Goal: Task Accomplishment & Management: Manage account settings

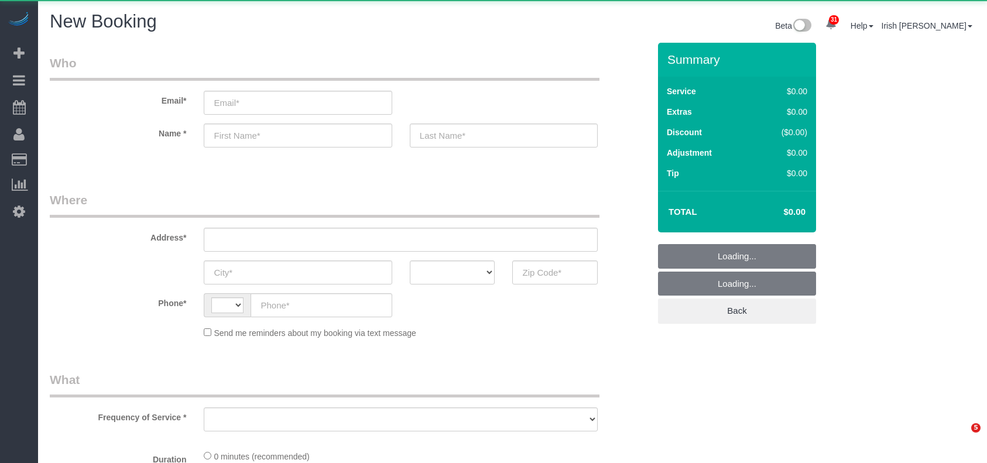
select select "string:[GEOGRAPHIC_DATA]"
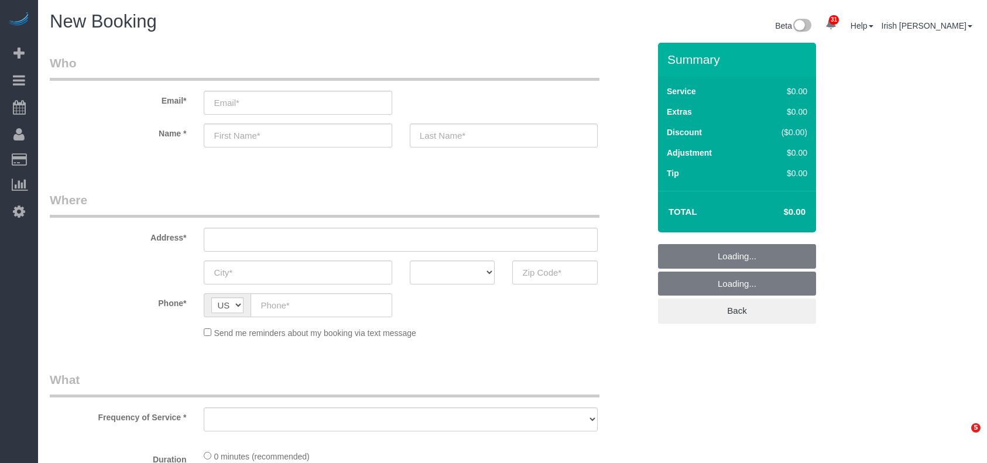
select select "object:1039"
select select "3"
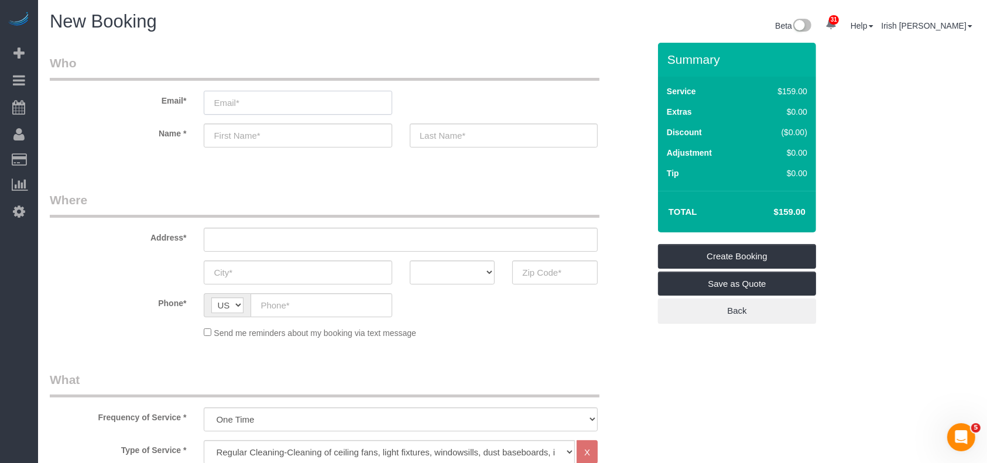
click at [333, 99] on input "email" at bounding box center [298, 103] width 188 height 24
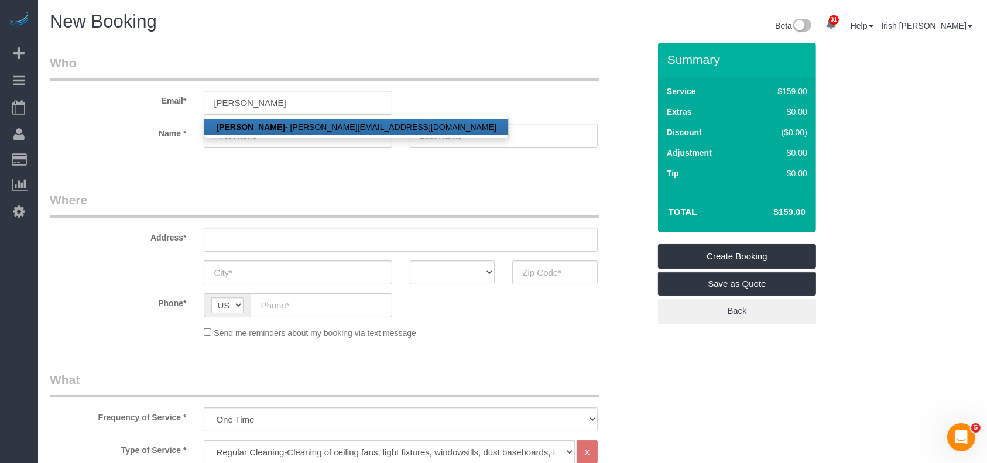
click at [252, 119] on link "[PERSON_NAME] - [PERSON_NAME][EMAIL_ADDRESS][DOMAIN_NAME]" at bounding box center [355, 126] width 303 height 15
type input "[PERSON_NAME][EMAIL_ADDRESS][DOMAIN_NAME]"
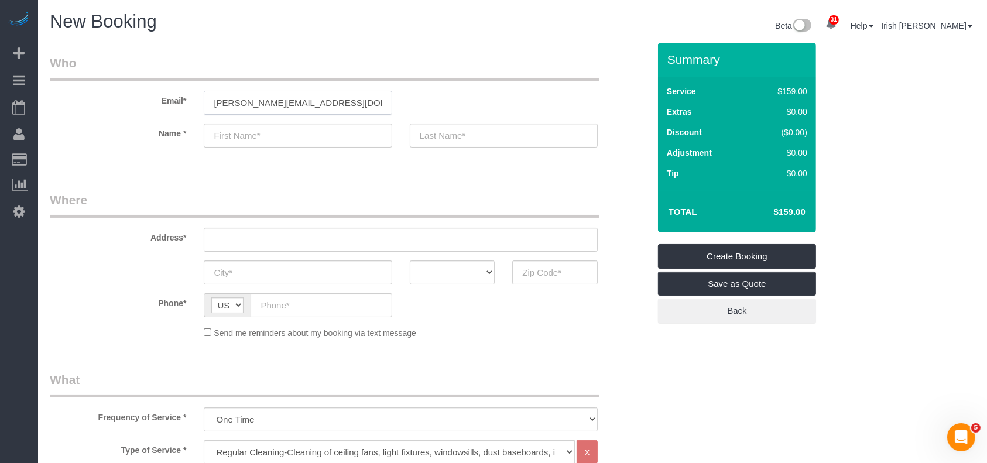
type input "[PERSON_NAME]"
type input "[PHONE_NUMBER]"
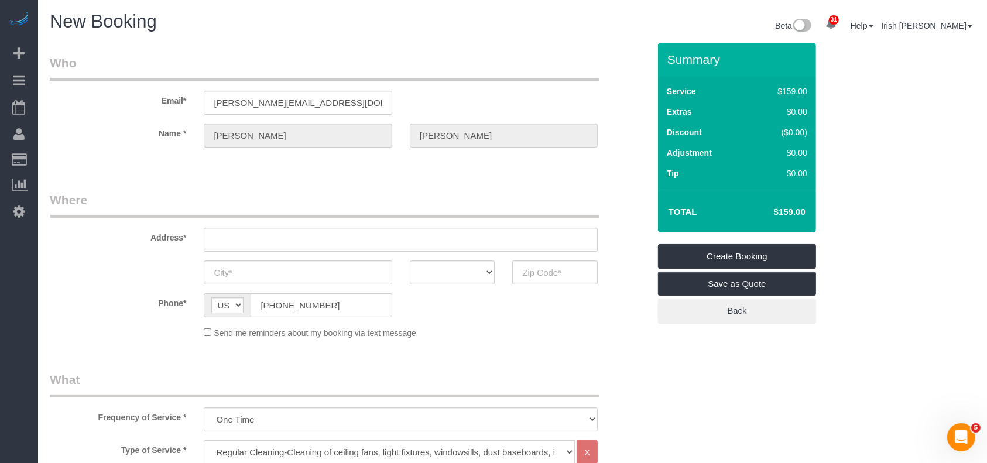
type input "[STREET_ADDRESS][PERSON_NAME]"
type input "LEAGUE CITY"
select select "[GEOGRAPHIC_DATA]"
type input "77573"
select select "string:fspay-ae9463b0-e6f0-4c18-919b-24382207aeee"
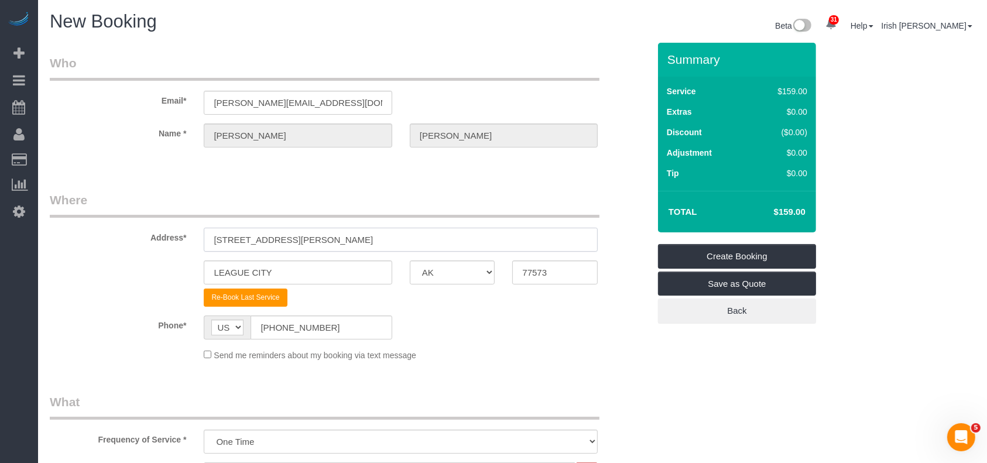
drag, startPoint x: 297, startPoint y: 235, endPoint x: 129, endPoint y: 234, distance: 168.1
click at [129, 234] on div "Address* [STREET_ADDRESS][PERSON_NAME]" at bounding box center [349, 221] width 617 height 60
paste input "[STREET_ADDRESS][PERSON_NAME]"
type input "[STREET_ADDRESS][PERSON_NAME]"
drag, startPoint x: 245, startPoint y: 260, endPoint x: 77, endPoint y: 248, distance: 168.5
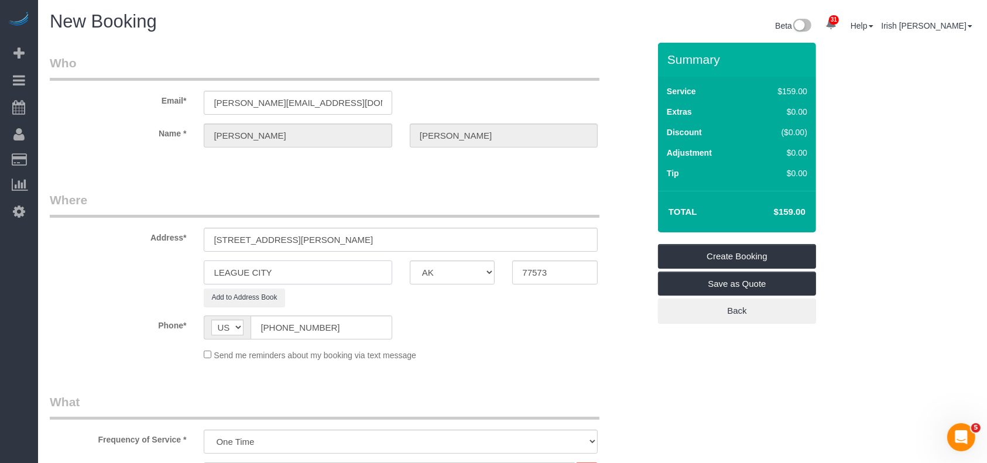
click at [74, 247] on sui-booking-address "Address* [STREET_ADDRESS][PERSON_NAME] [GEOGRAPHIC_DATA] AK AL AR AZ CA CO CT D…" at bounding box center [350, 248] width 600 height 115
paste input "[GEOGRAPHIC_DATA]"
click at [283, 271] on input "[GEOGRAPHIC_DATA]" at bounding box center [298, 273] width 188 height 24
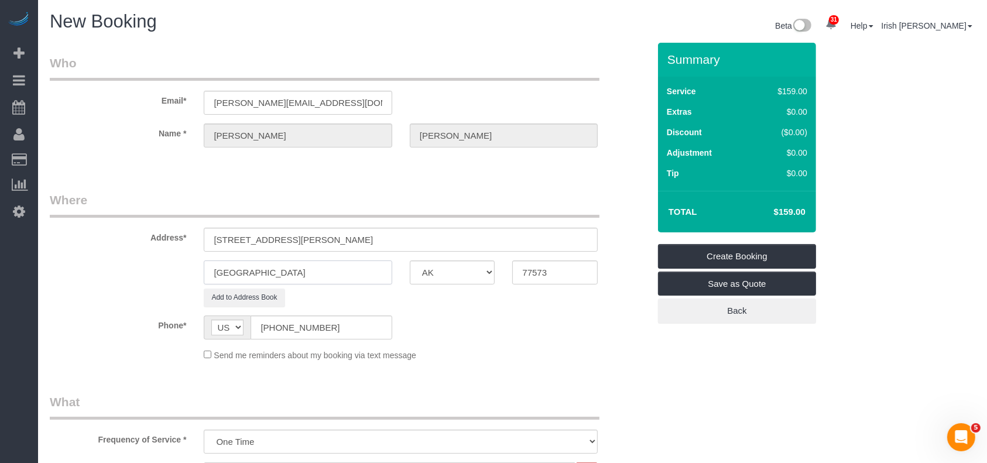
type input "[GEOGRAPHIC_DATA]"
drag, startPoint x: 563, startPoint y: 272, endPoint x: 457, endPoint y: 266, distance: 106.7
click at [473, 269] on div "[GEOGRAPHIC_DATA] AK AL AR AZ CA CO CT DC DE [GEOGRAPHIC_DATA] [GEOGRAPHIC_DATA…" at bounding box center [349, 273] width 617 height 24
paste input "051"
type input "77051"
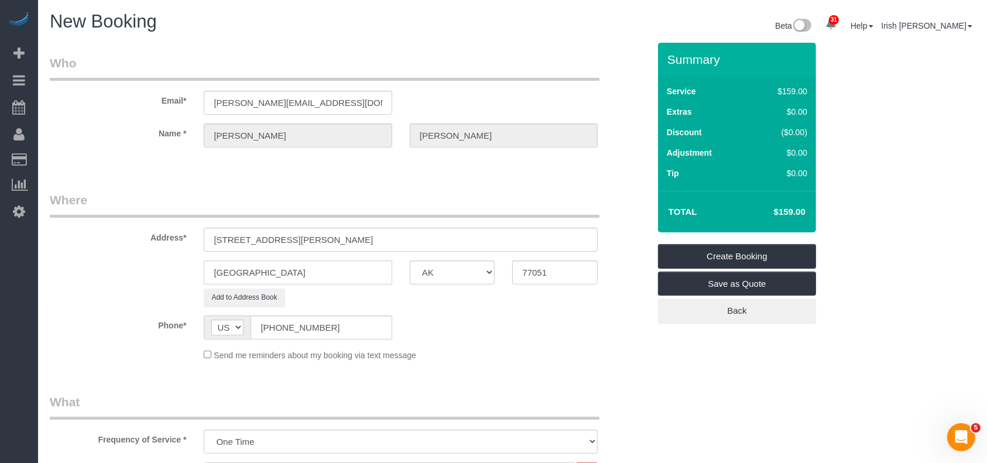
drag, startPoint x: 254, startPoint y: 269, endPoint x: 351, endPoint y: 272, distance: 97.2
click at [351, 272] on input "[GEOGRAPHIC_DATA]" at bounding box center [298, 273] width 188 height 24
type input "[GEOGRAPHIC_DATA],"
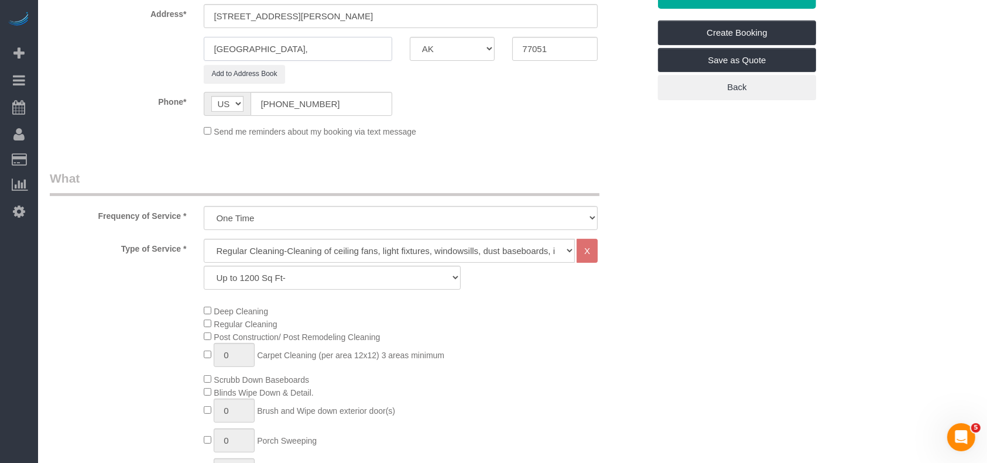
scroll to position [234, 0]
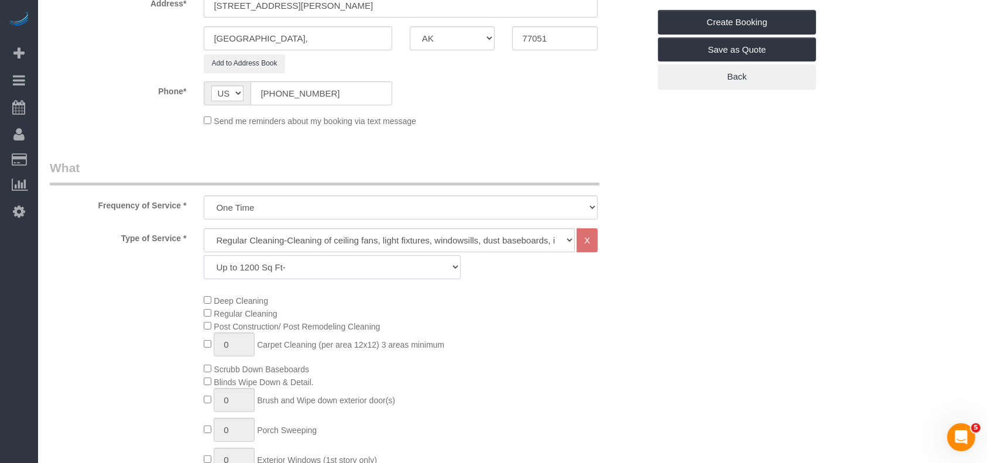
click at [305, 265] on select "Up to 1200 Sq Ft- [DATE]-[DATE] Sq Ft [DATE]-[DATE] Sq Ft [DATE]-[DATE] Sq Ft […" at bounding box center [332, 267] width 256 height 24
click at [204, 255] on select "Up to 1200 Sq Ft- [DATE]-[DATE] Sq Ft [DATE]-[DATE] Sq Ft [DATE]-[DATE] Sq Ft […" at bounding box center [332, 267] width 256 height 24
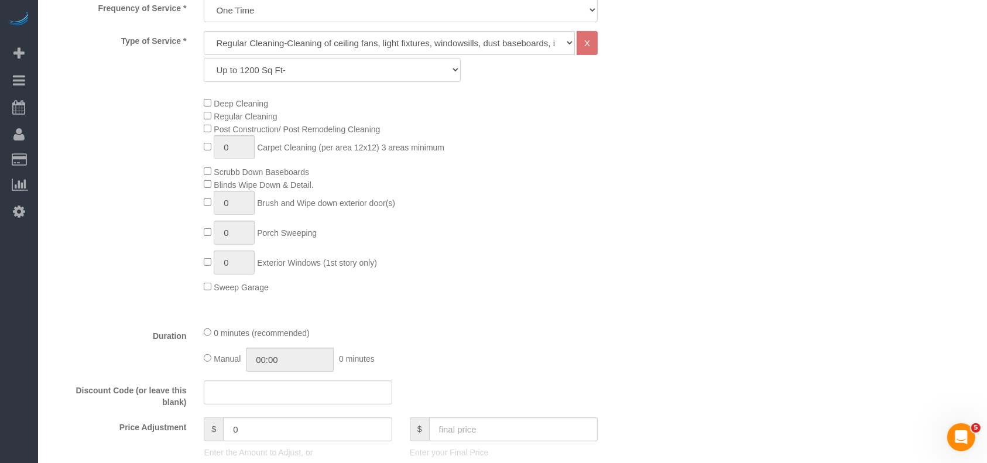
scroll to position [468, 0]
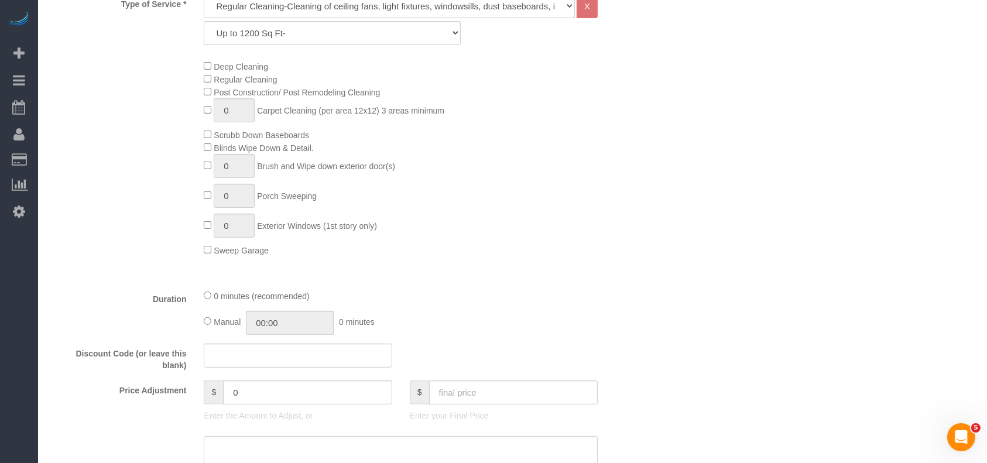
drag, startPoint x: 67, startPoint y: 262, endPoint x: 76, endPoint y: 258, distance: 9.5
click at [67, 260] on div "Type of Service * Regular Cleaning-Cleaning of ceiling fans, light fixtures, wi…" at bounding box center [350, 137] width 600 height 286
click at [479, 397] on input "text" at bounding box center [513, 393] width 169 height 24
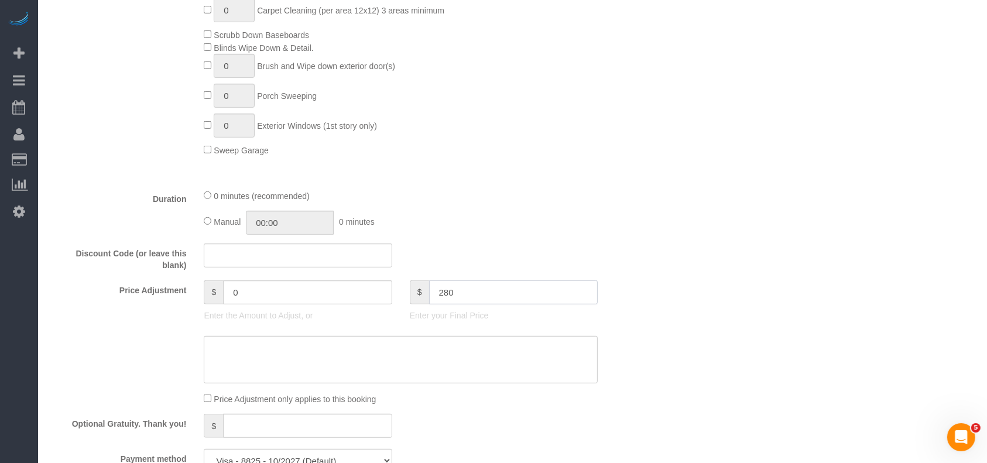
scroll to position [624, 0]
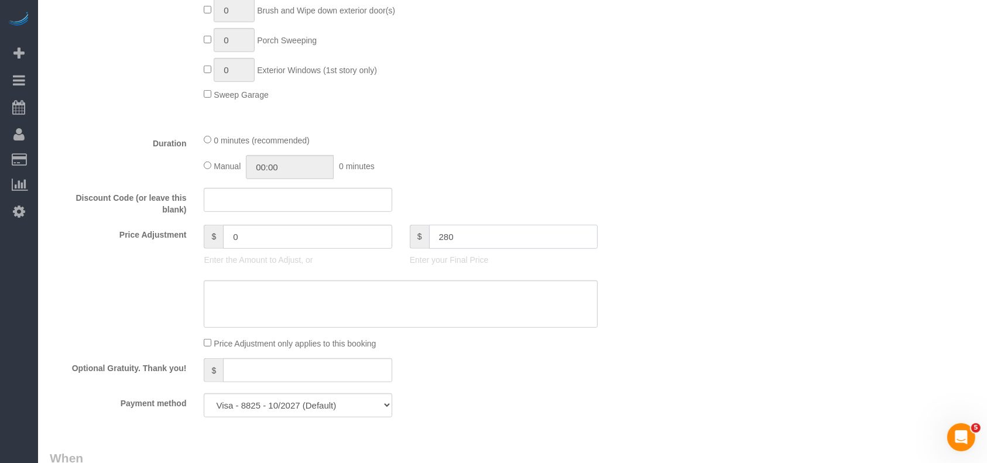
type input "280"
click at [367, 315] on textarea at bounding box center [401, 304] width 394 height 48
type textarea "$"
type input "121"
click at [225, 291] on textarea at bounding box center [401, 304] width 394 height 48
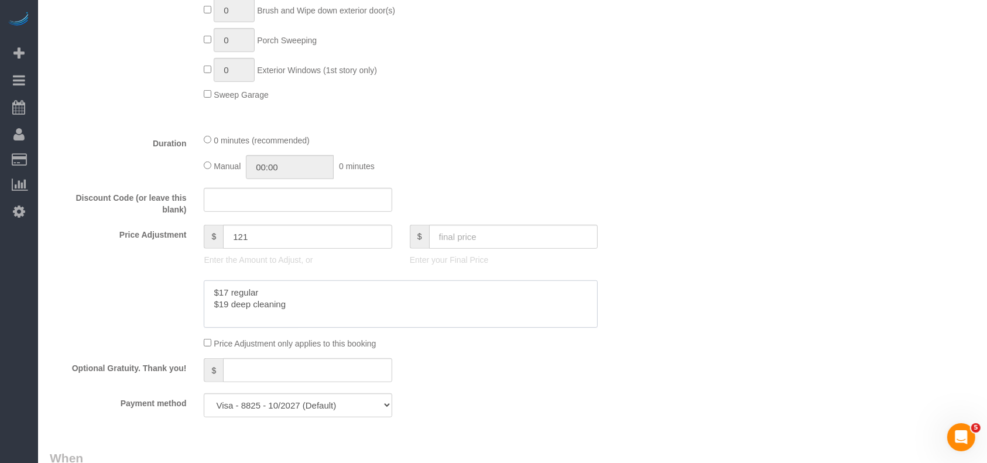
click at [227, 290] on textarea at bounding box center [401, 304] width 394 height 48
paste textarea "5"
click at [225, 307] on textarea at bounding box center [401, 304] width 394 height 48
click at [230, 302] on textarea at bounding box center [401, 304] width 394 height 48
paste textarea "5"
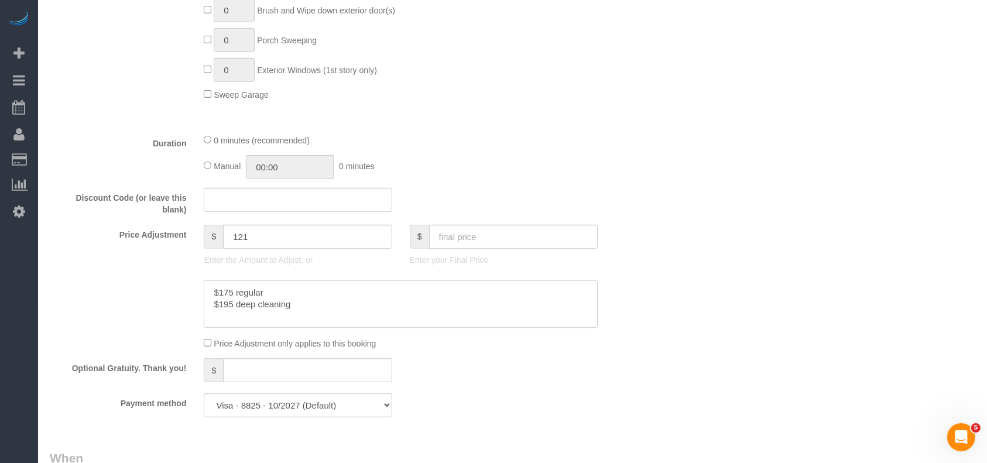
drag, startPoint x: 342, startPoint y: 308, endPoint x: 148, endPoint y: 271, distance: 197.4
click at [148, 271] on sui-booking-price-adjustment "Price Adjustment $ 121 Enter the Amount to Adjust, or $ Enter your Final Price …" at bounding box center [350, 287] width 600 height 125
click at [226, 307] on textarea at bounding box center [401, 304] width 394 height 48
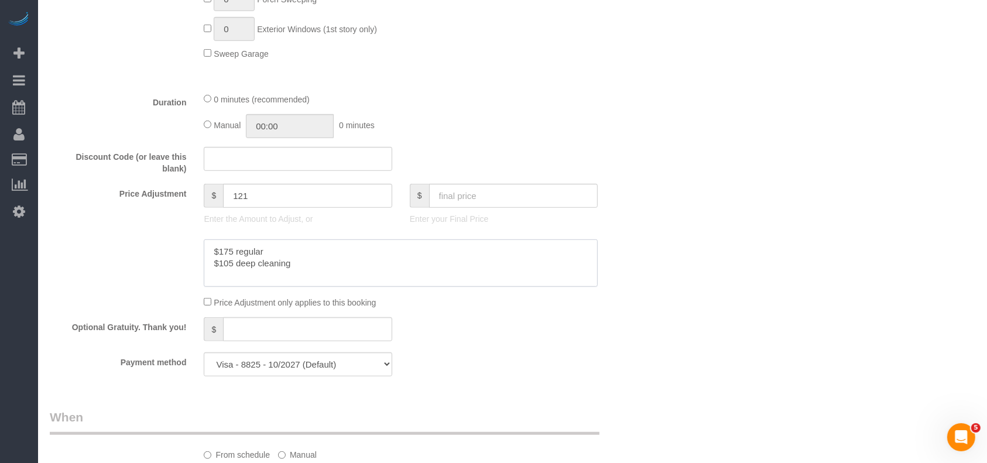
scroll to position [781, 0]
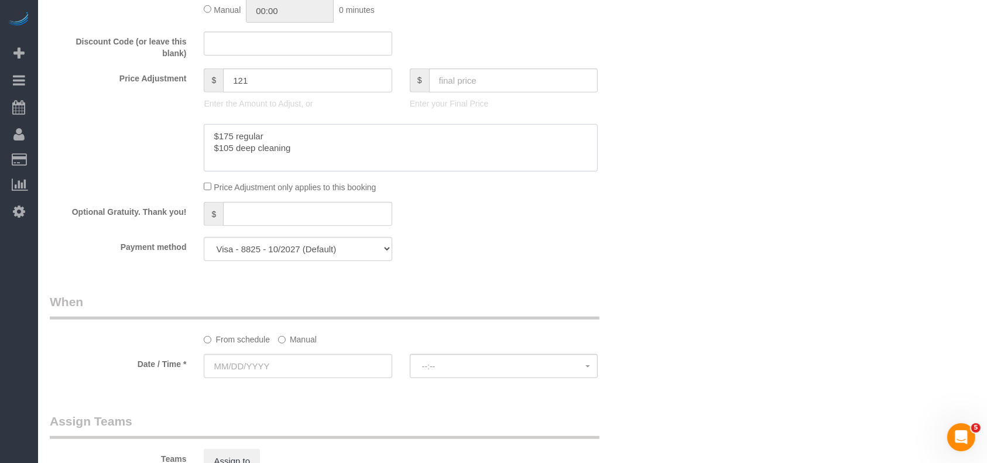
drag, startPoint x: 176, startPoint y: 129, endPoint x: 162, endPoint y: 125, distance: 14.1
click at [162, 125] on sui-booking-price-adjustment "Price Adjustment $ 121 Enter the Amount to Adjust, or $ Enter your Final Price …" at bounding box center [350, 131] width 600 height 125
type textarea "$175 regular $105 deep cleaning"
drag, startPoint x: 309, startPoint y: 249, endPoint x: 303, endPoint y: 260, distance: 12.6
click at [309, 248] on select "Visa - 8825 - 10/2027 Visa - 8825 - 10/2027 (Default) Add Credit Card ─────────…" at bounding box center [298, 249] width 188 height 24
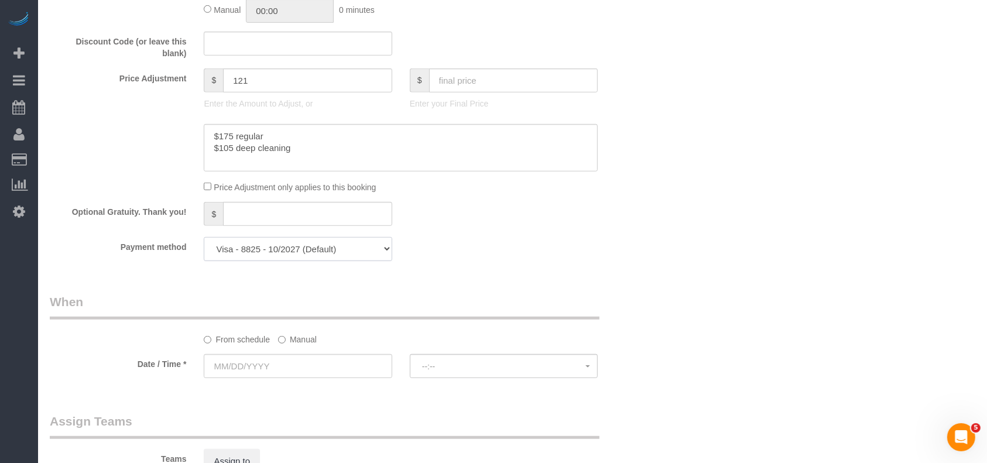
select select "string:check"
click at [204, 240] on select "Visa - 8825 - 10/2027 Visa - 8825 - 10/2027 (Default) Add Credit Card ─────────…" at bounding box center [298, 249] width 188 height 24
click at [289, 340] on label "Manual" at bounding box center [297, 338] width 39 height 16
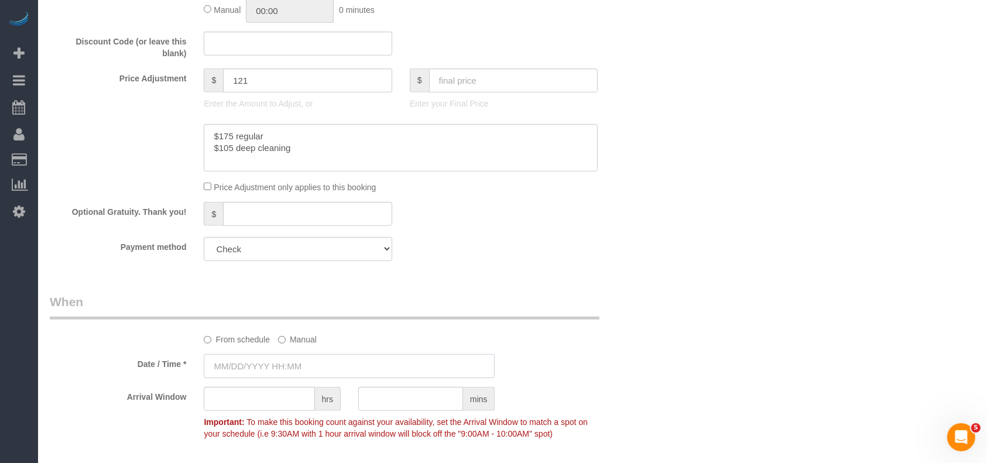
drag, startPoint x: 264, startPoint y: 368, endPoint x: 268, endPoint y: 343, distance: 25.0
click at [263, 370] on input "text" at bounding box center [349, 366] width 291 height 24
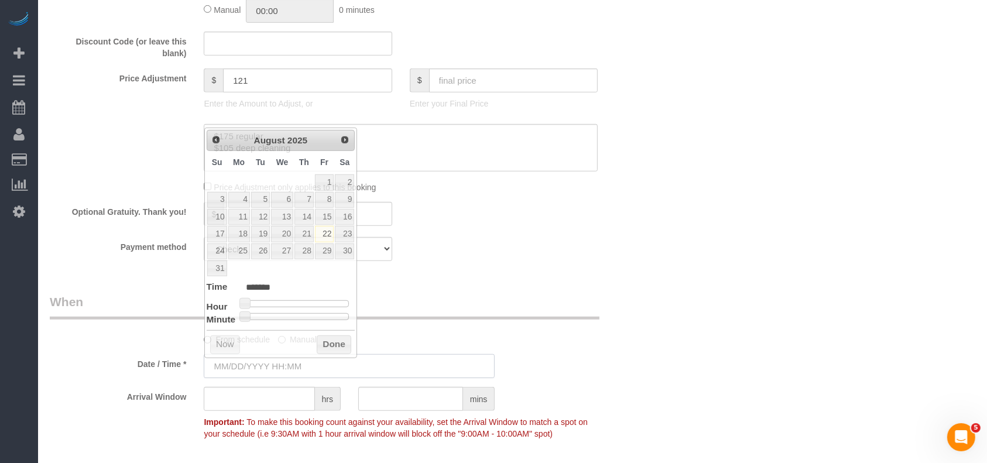
type input "[DATE] 8:00AM"
drag, startPoint x: 323, startPoint y: 232, endPoint x: 309, endPoint y: 326, distance: 94.7
click at [323, 232] on link "22" at bounding box center [324, 234] width 19 height 16
click at [320, 344] on button "Done" at bounding box center [334, 345] width 35 height 19
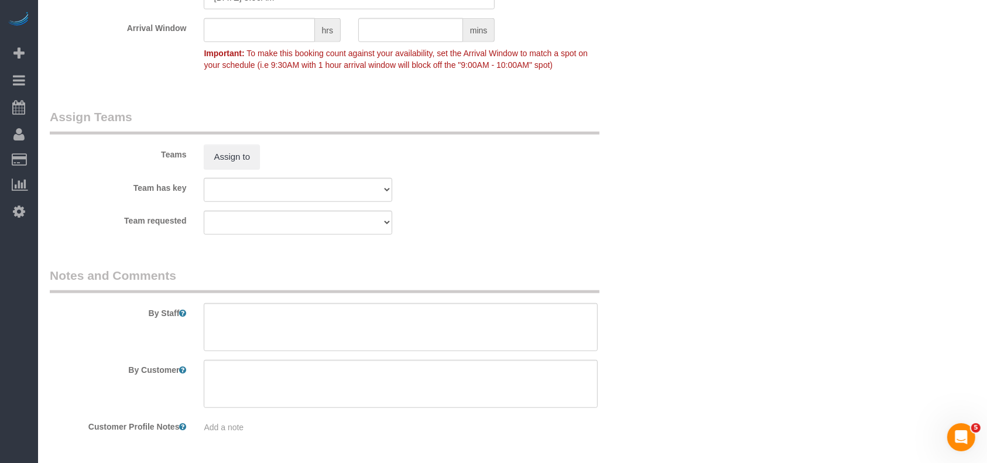
scroll to position [1194, 0]
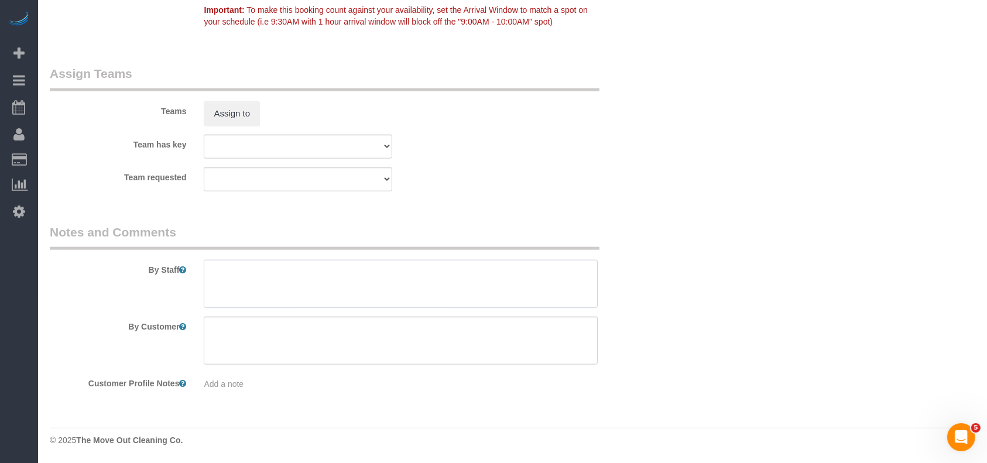
click at [362, 293] on textarea at bounding box center [401, 284] width 394 height 48
paste textarea "Lockbox is 7343"
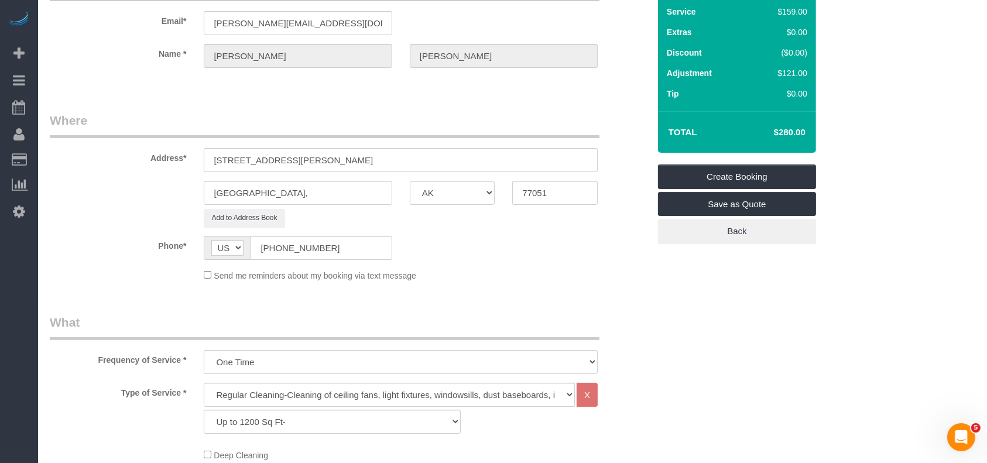
scroll to position [0, 0]
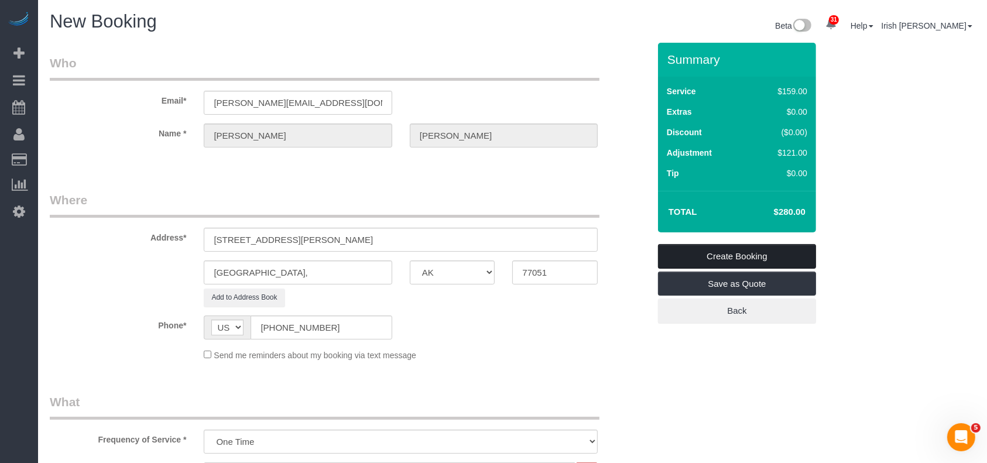
type textarea "Lockbox is 7343"
click at [721, 250] on link "Create Booking" at bounding box center [737, 256] width 158 height 25
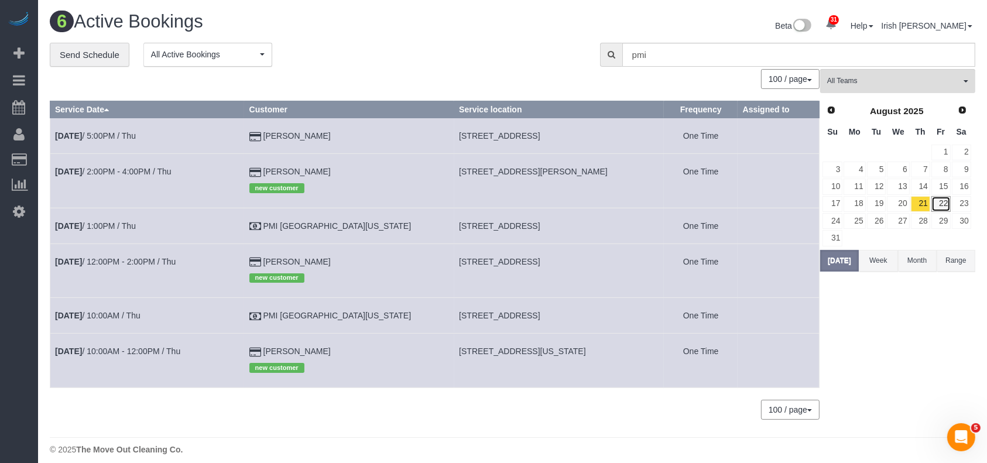
click at [939, 202] on link "22" at bounding box center [941, 204] width 19 height 16
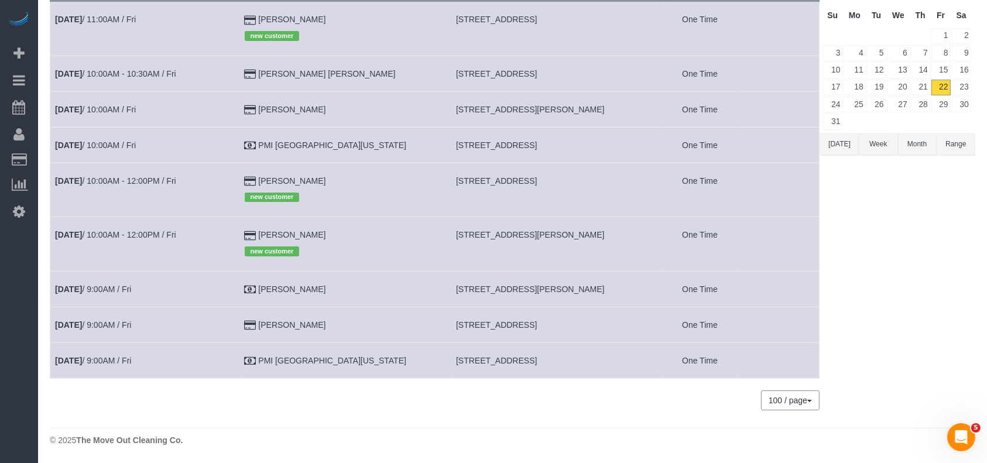
scroll to position [117, 0]
click at [502, 294] on td "[STREET_ADDRESS][PERSON_NAME]" at bounding box center [557, 289] width 212 height 36
copy tr "[STREET_ADDRESS][PERSON_NAME]"
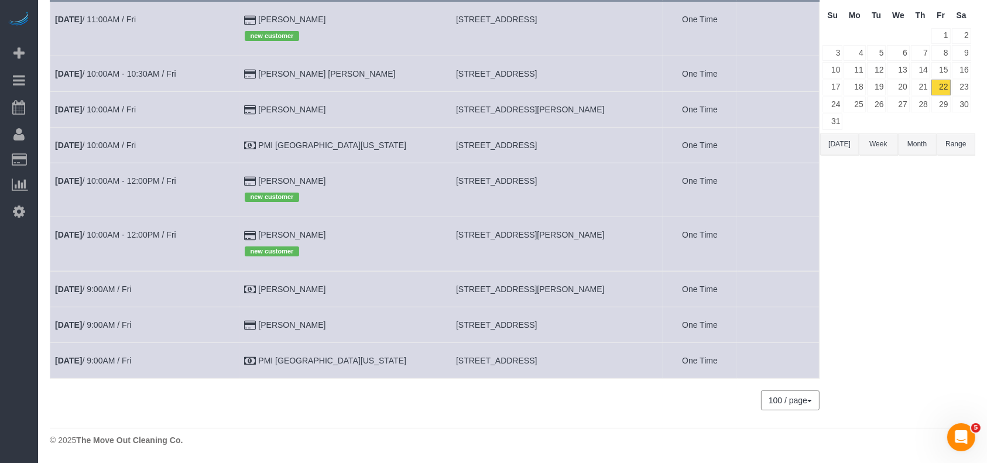
click at [105, 294] on td "[DATE] 9:00AM / Fri" at bounding box center [145, 289] width 190 height 36
click at [106, 283] on td "[DATE] 9:00AM / Fri" at bounding box center [145, 289] width 190 height 36
click at [105, 283] on td "[DATE] 9:00AM / Fri" at bounding box center [145, 289] width 190 height 36
click at [105, 289] on link "[DATE] 9:00AM / Fri" at bounding box center [93, 289] width 76 height 9
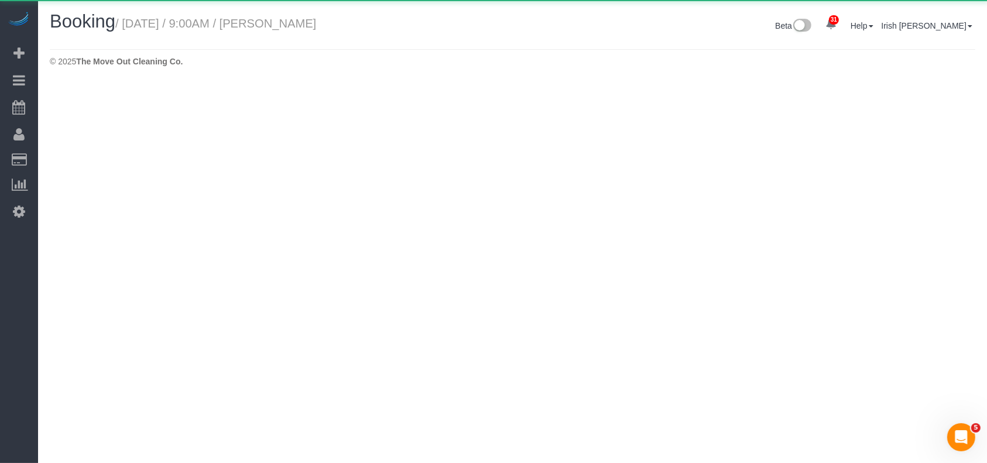
select select "[GEOGRAPHIC_DATA]"
select select "string:check"
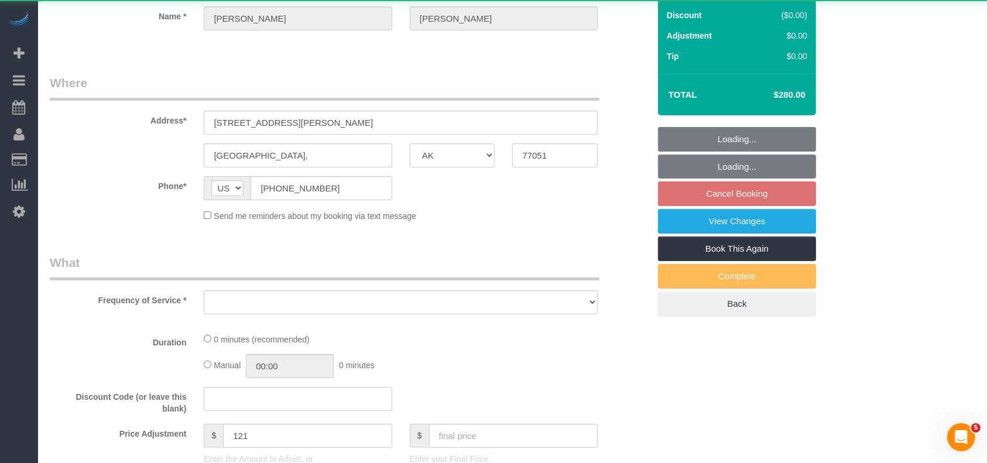
select select "3"
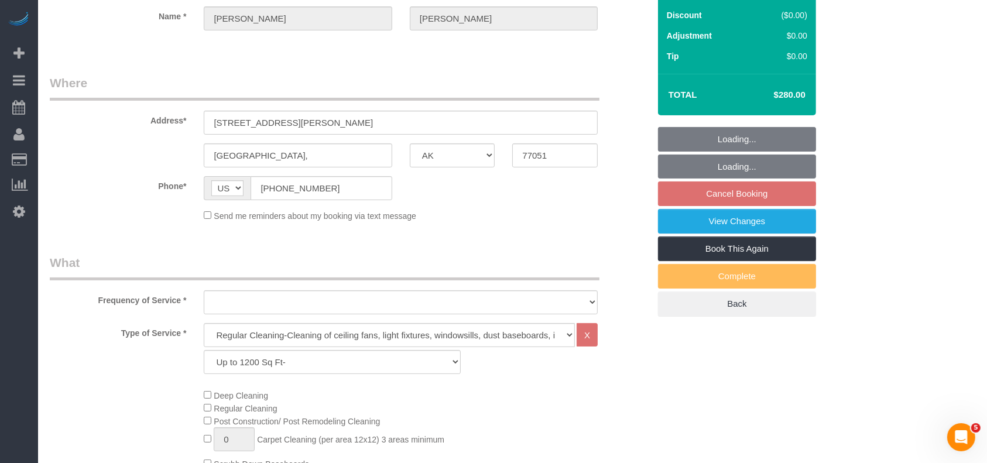
select select "object:1724"
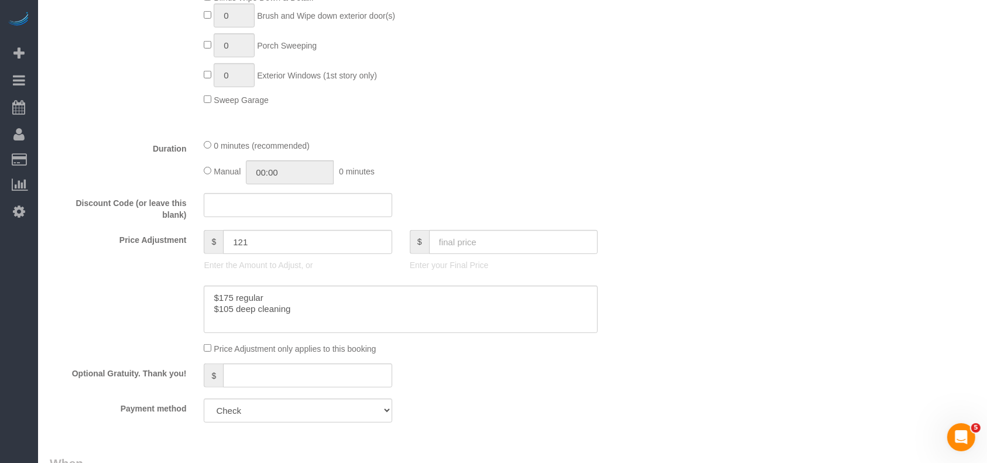
scroll to position [624, 0]
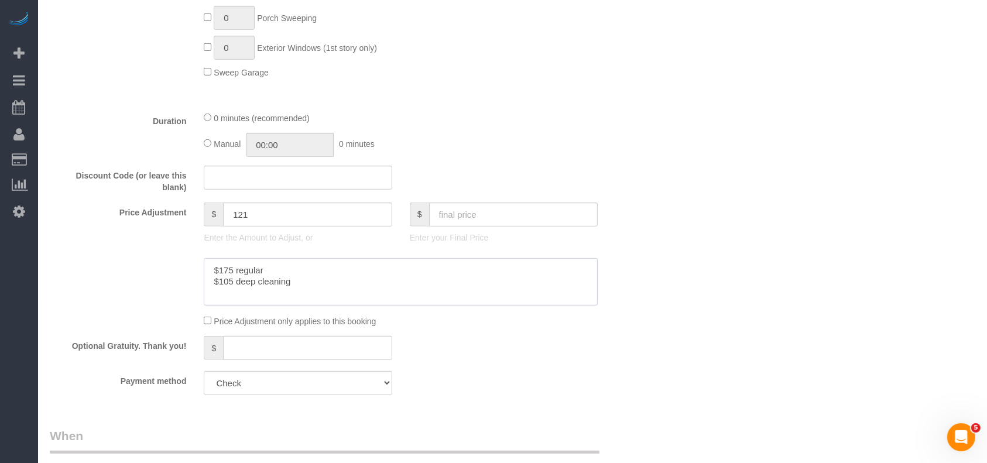
drag, startPoint x: 307, startPoint y: 279, endPoint x: 169, endPoint y: 247, distance: 141.2
click at [169, 247] on sui-booking-price-adjustment "Price Adjustment $ 121 Enter the Amount to Adjust, or $ Enter your Final Price …" at bounding box center [350, 265] width 600 height 125
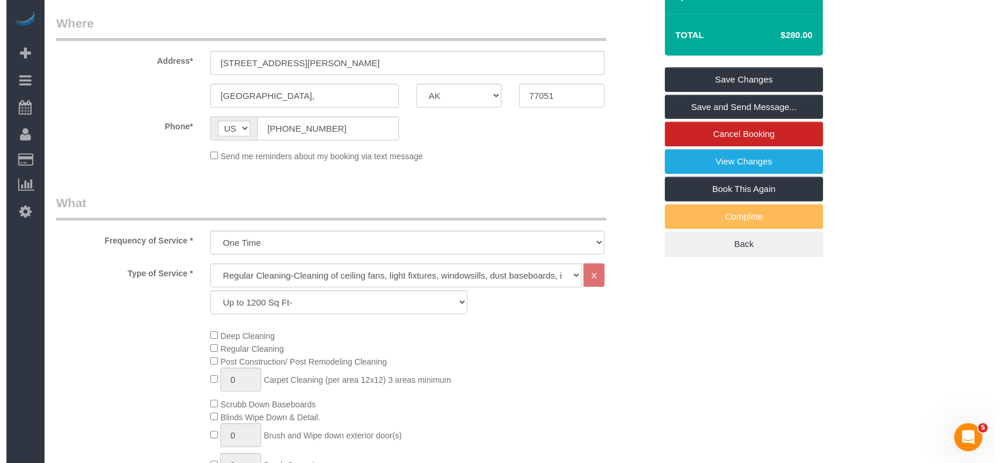
scroll to position [78, 0]
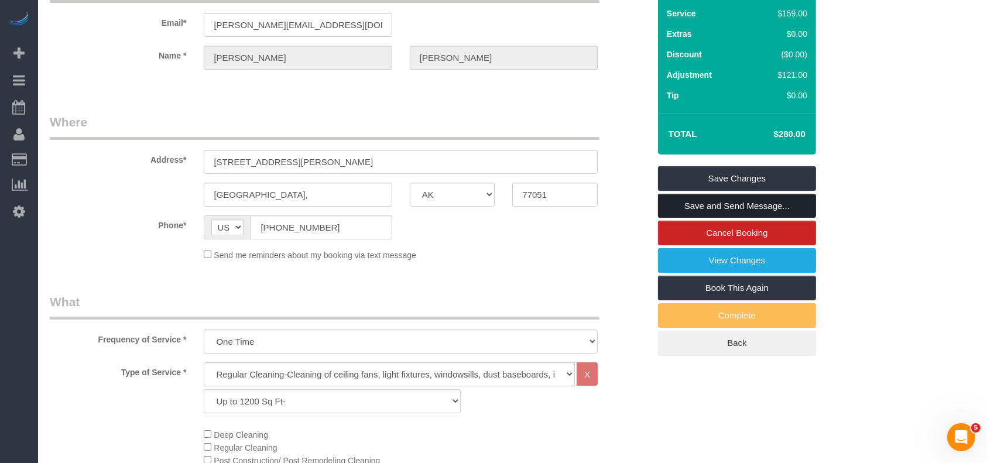
click at [737, 207] on link "Save and Send Message..." at bounding box center [737, 206] width 158 height 25
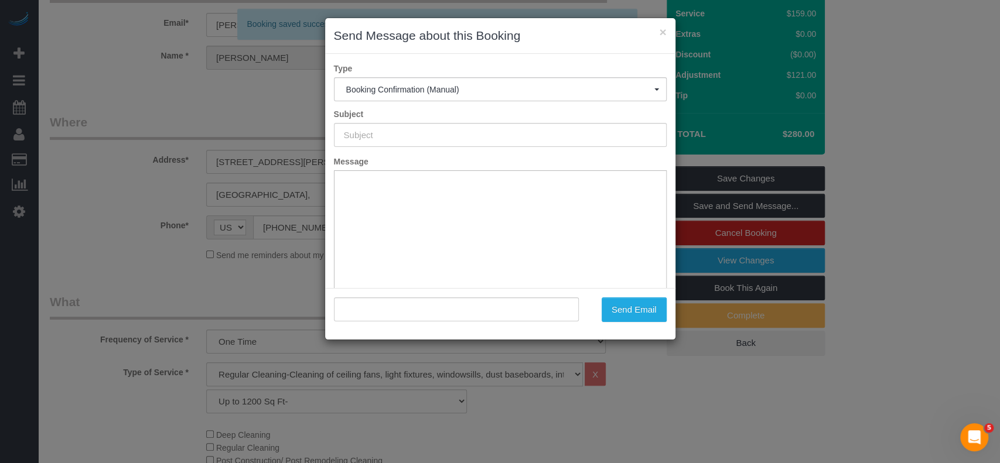
type input "Booking Confirmed!"
type input ""[PERSON_NAME]" <[PERSON_NAME][EMAIL_ADDRESS][DOMAIN_NAME]>"
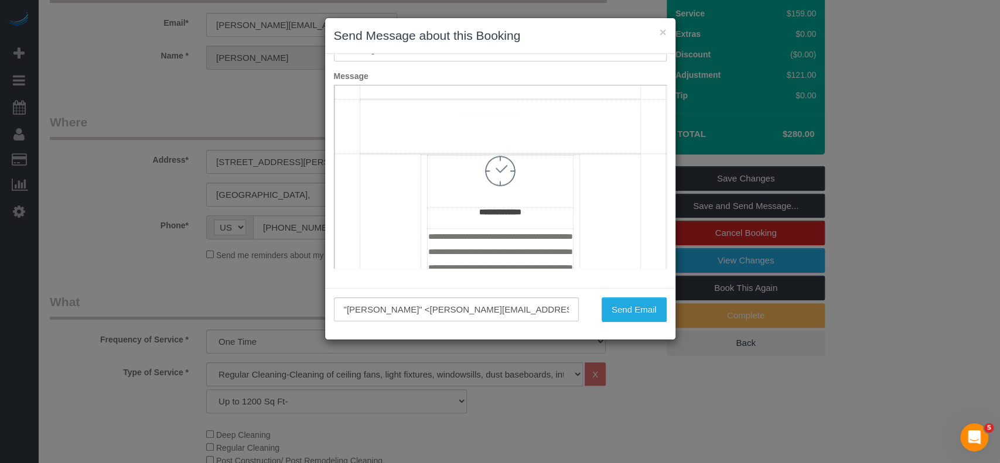
scroll to position [703, 0]
click at [490, 104] on td "**********" at bounding box center [500, 5] width 280 height 198
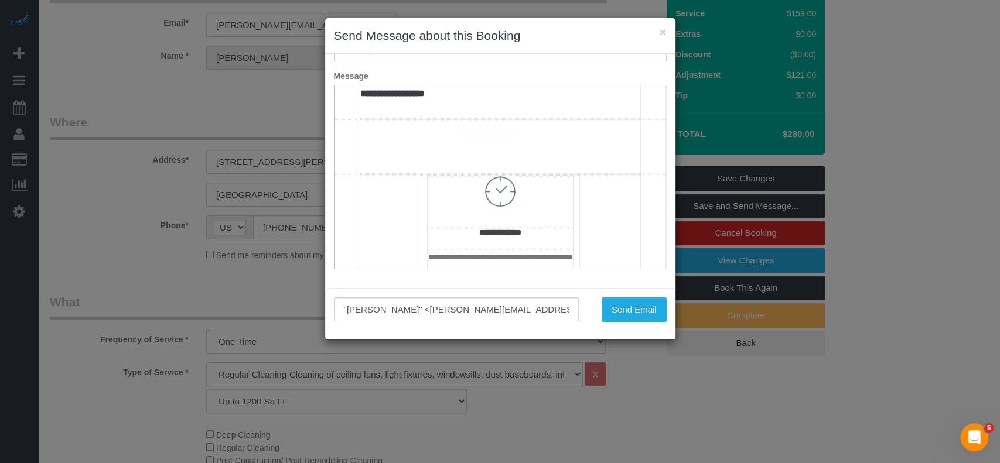
click at [360, 98] on span "**********" at bounding box center [399, 86] width 78 height 24
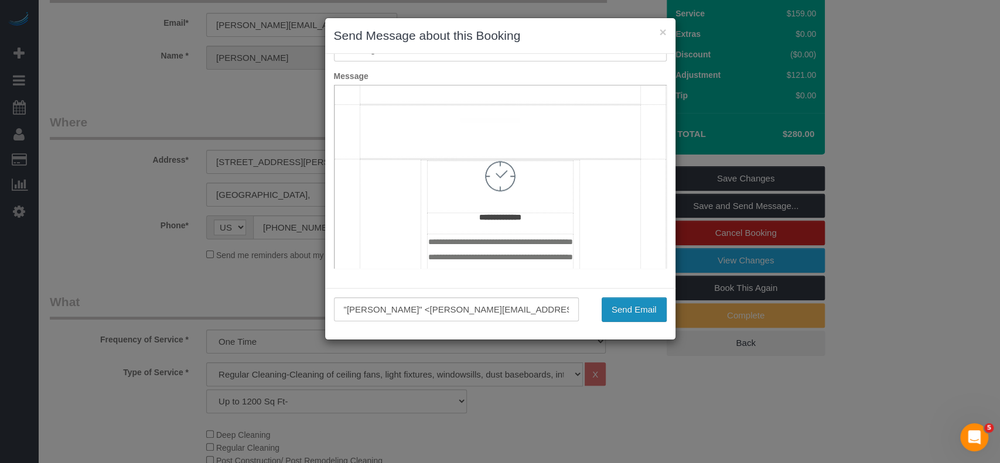
click at [641, 306] on button "Send Email" at bounding box center [633, 309] width 65 height 25
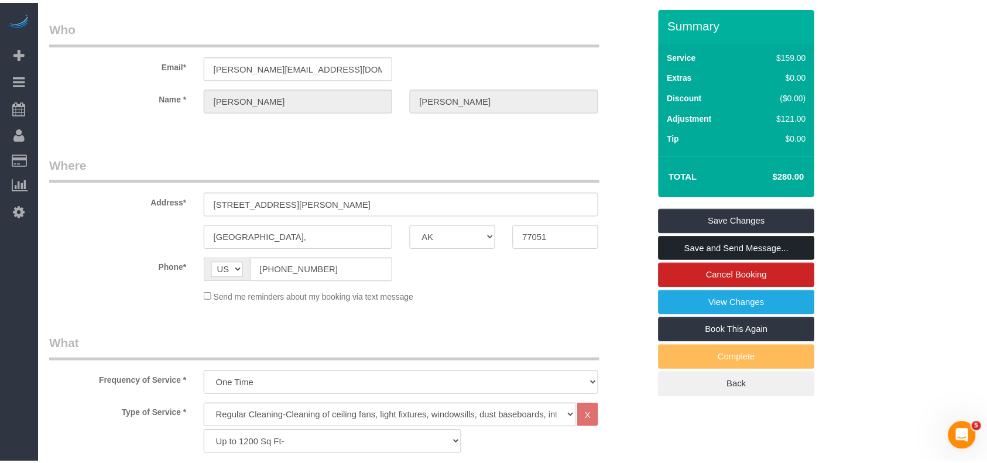
scroll to position [119, 0]
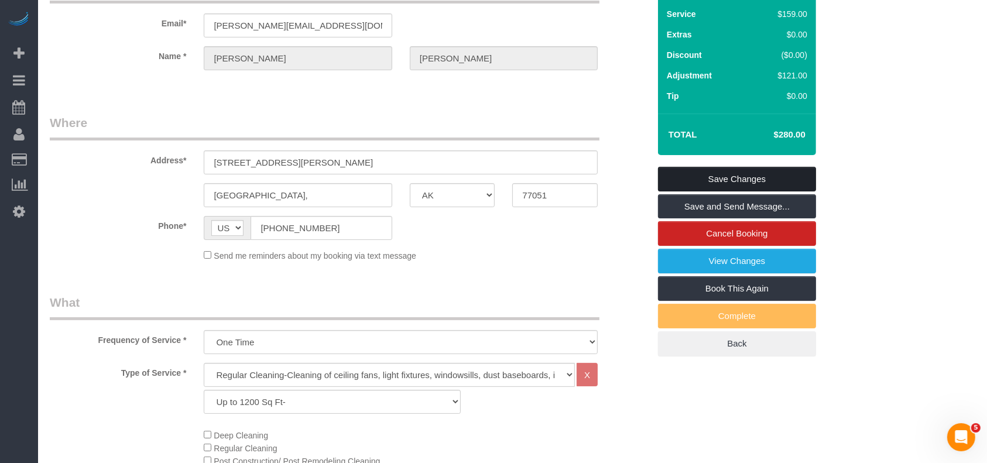
click at [729, 174] on link "Save Changes" at bounding box center [737, 179] width 158 height 25
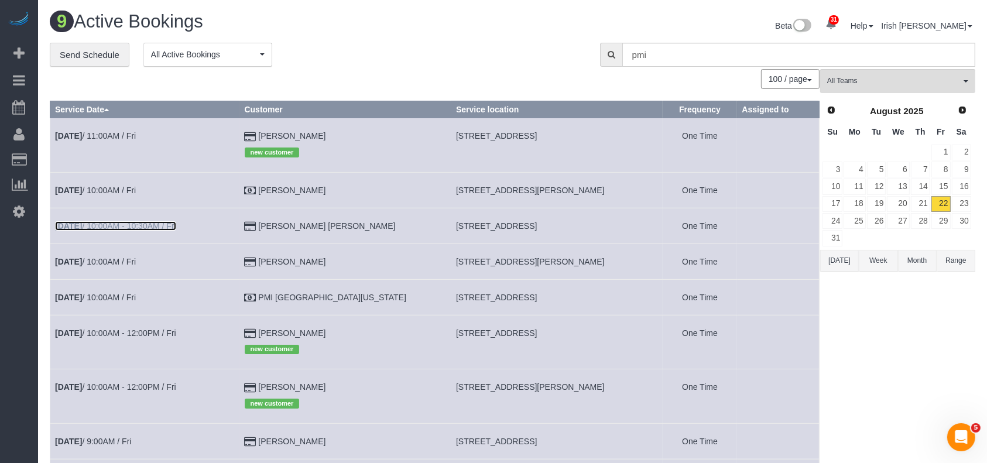
click at [129, 227] on link "[DATE] 10:00AM - 10:30AM / Fri" at bounding box center [115, 225] width 121 height 9
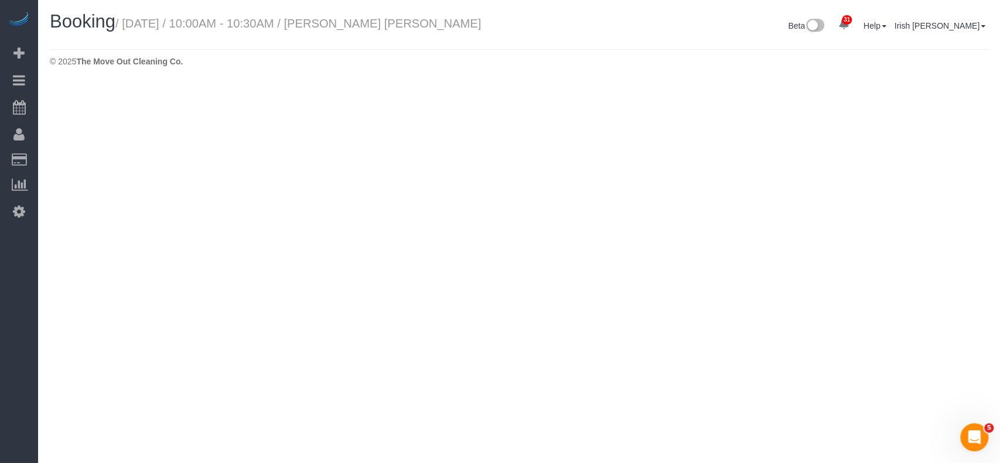
select select "[GEOGRAPHIC_DATA]"
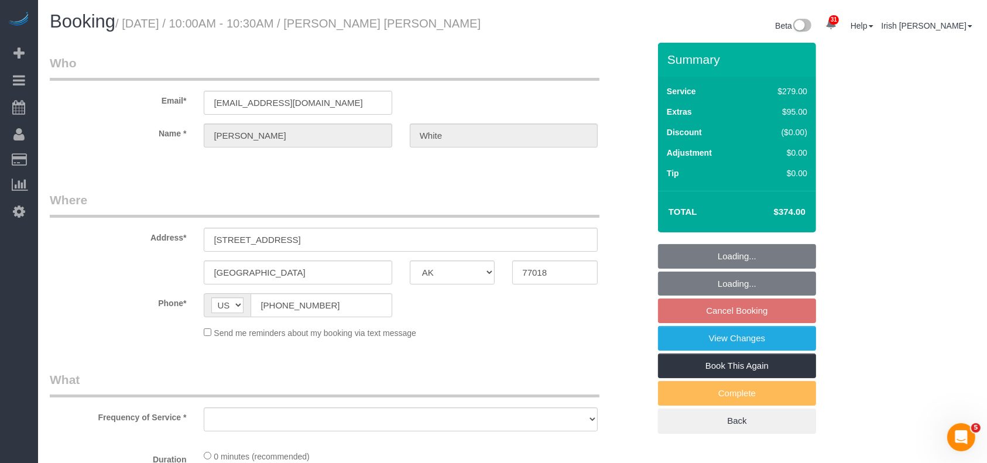
select select "string:fspay-f9d310d5-1380-471c-808b-5922a7add84c"
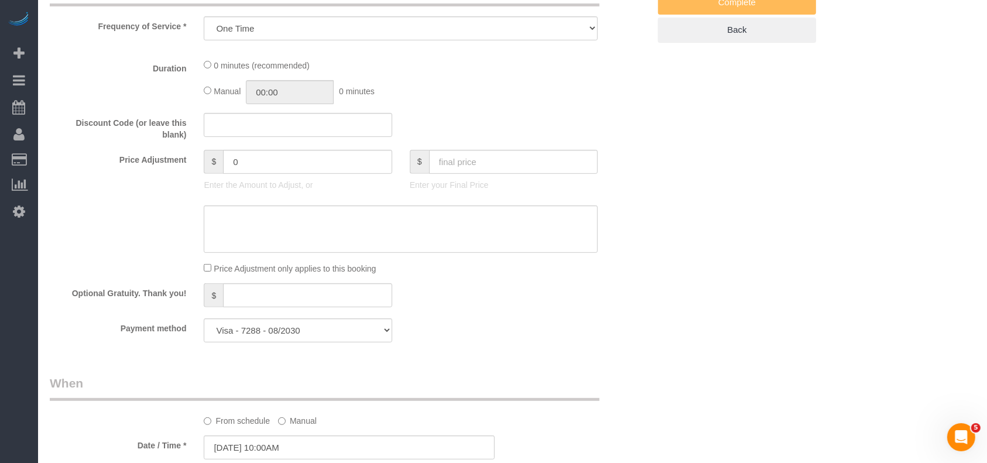
select select "object:2299"
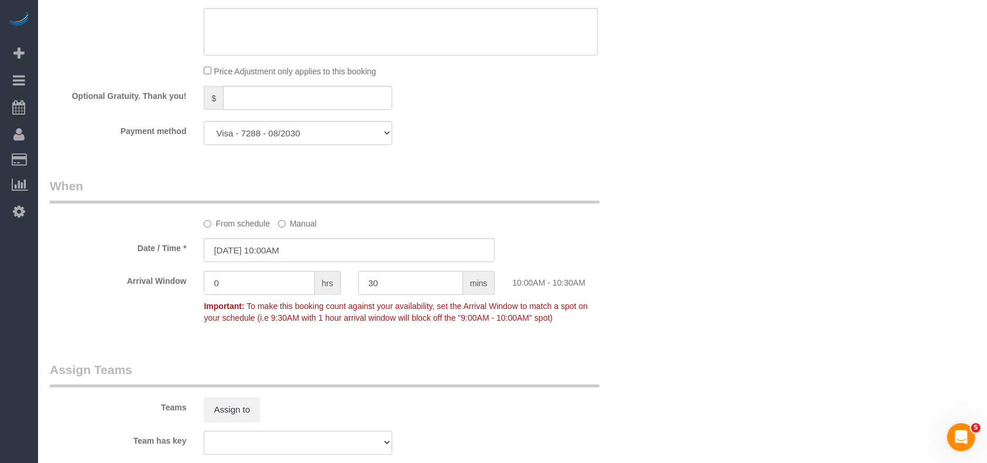
scroll to position [1082, 0]
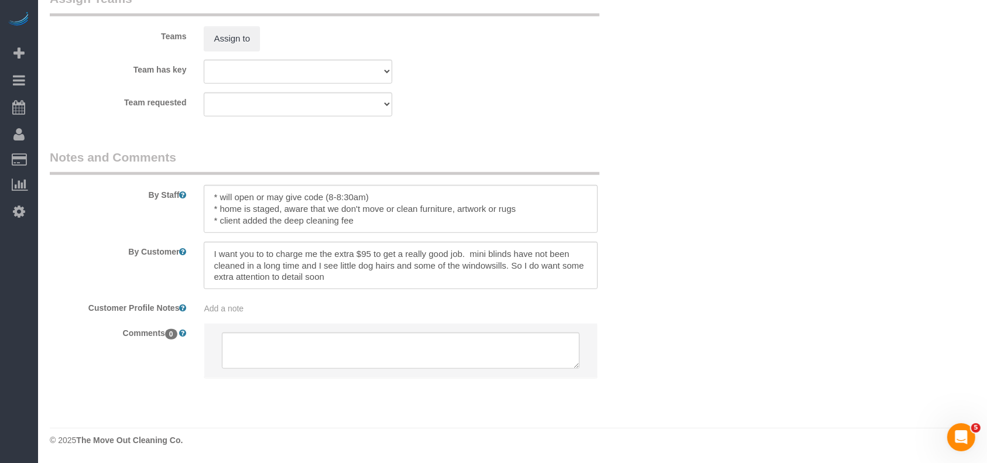
select select "3"
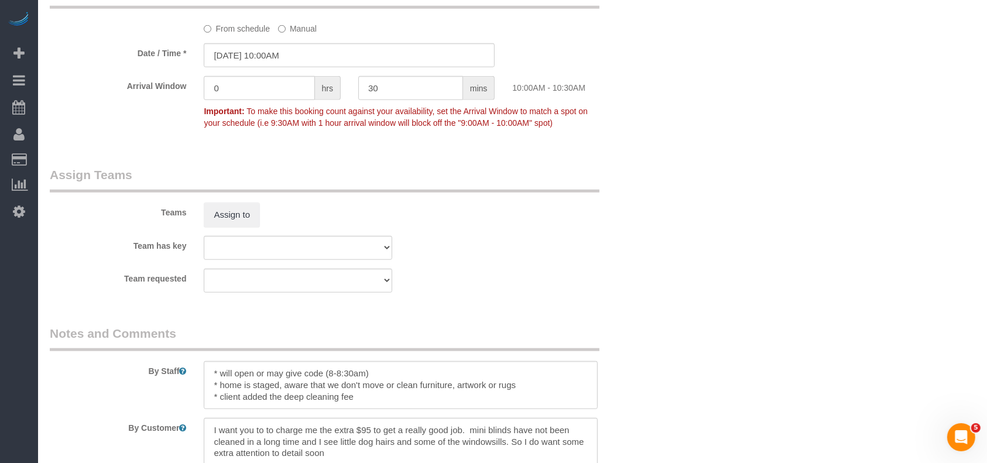
select select "object:2361"
click at [378, 375] on textarea at bounding box center [401, 385] width 394 height 48
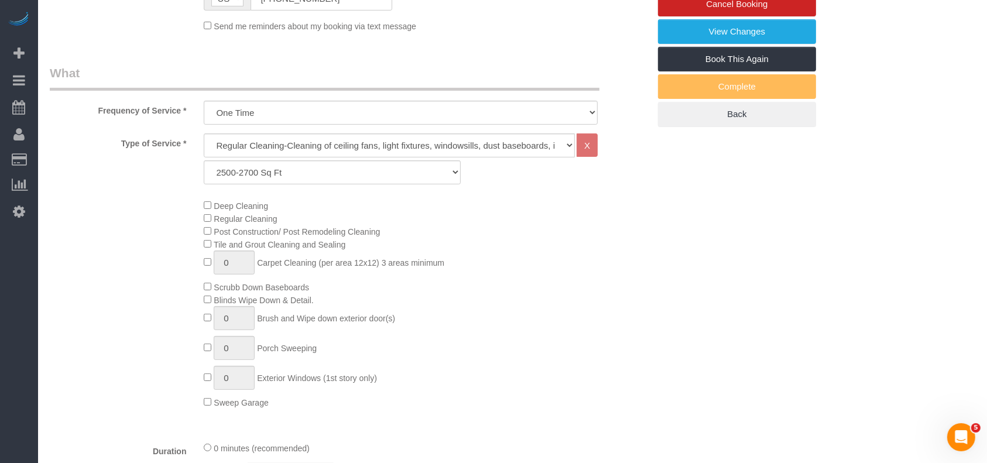
scroll to position [145, 0]
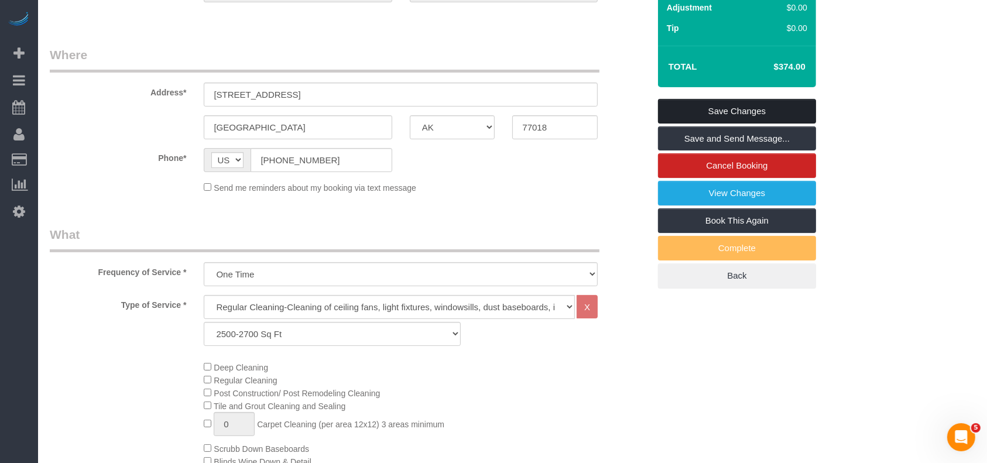
type textarea "* will open or may give code (8-8:30am). WANTS [PERSON_NAME] TO DO THE CLEANING…"
click at [735, 102] on link "Save Changes" at bounding box center [737, 111] width 158 height 25
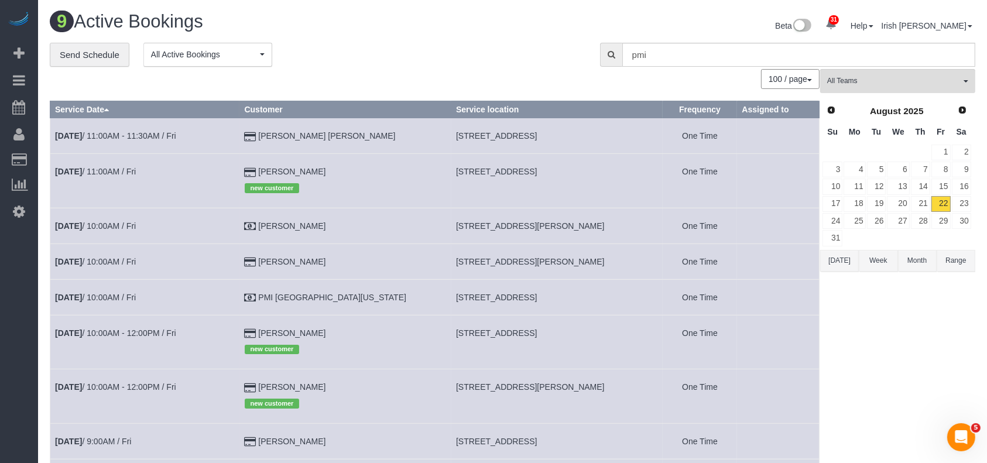
click at [829, 260] on button "[DATE]" at bounding box center [839, 261] width 39 height 22
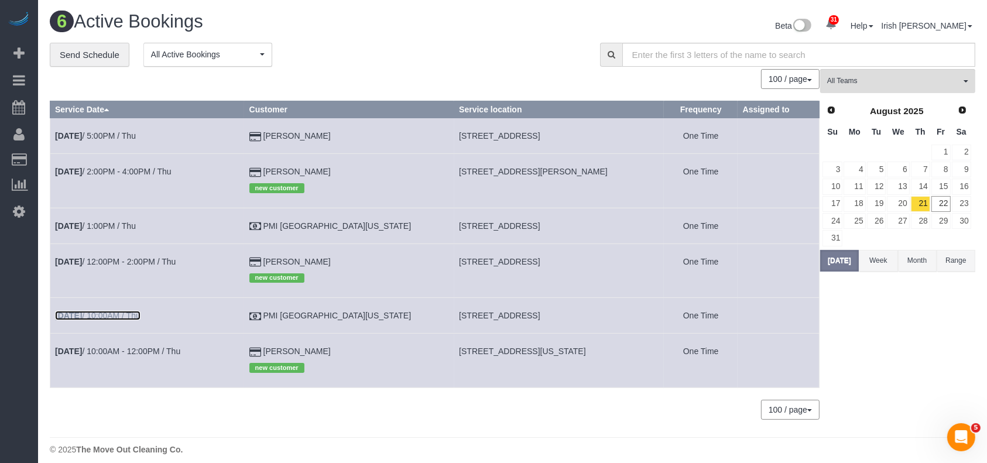
click at [114, 315] on link "[DATE] 10:00AM / Thu" at bounding box center [97, 315] width 85 height 9
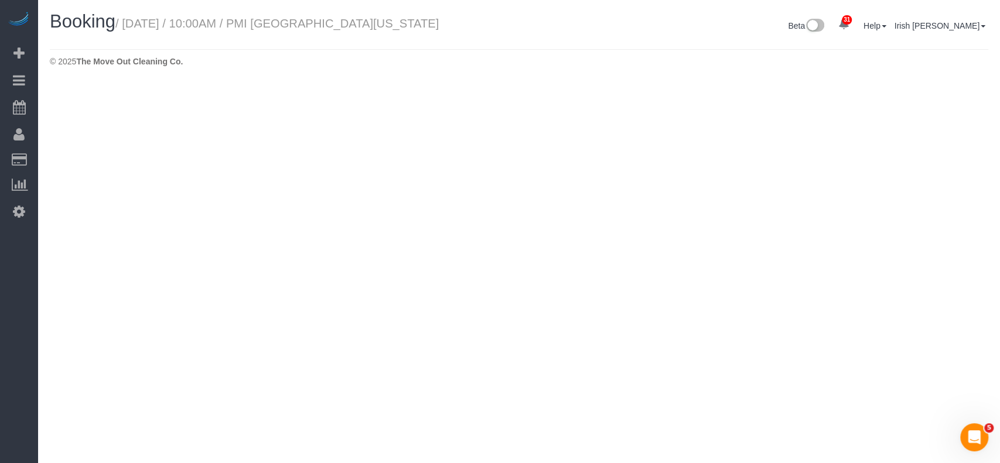
select select "[GEOGRAPHIC_DATA]"
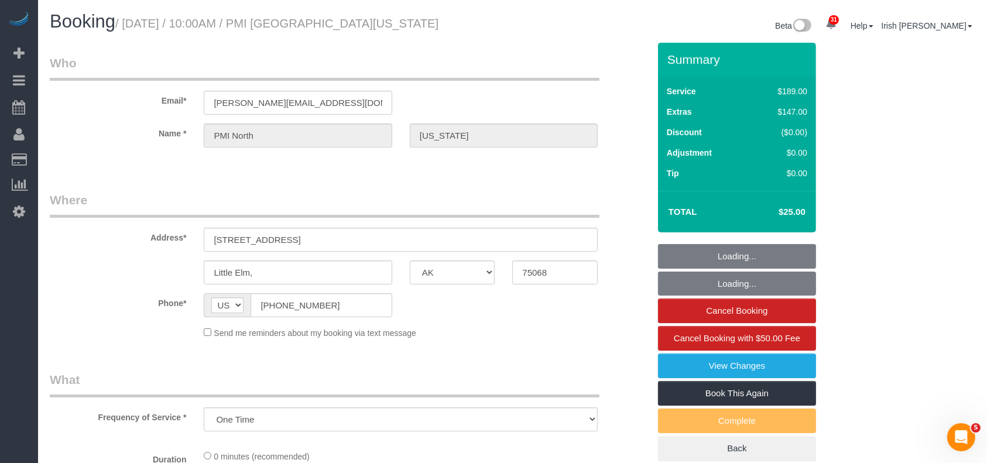
select select "object:2910"
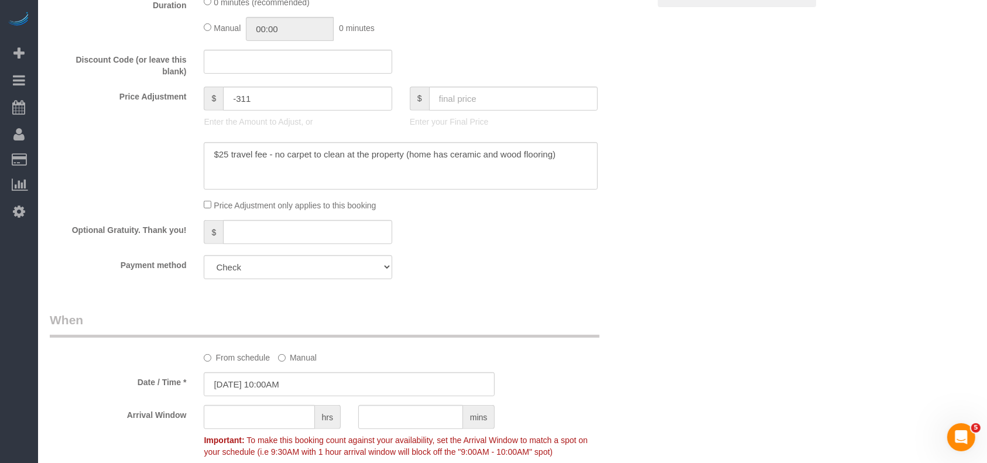
select select "3"
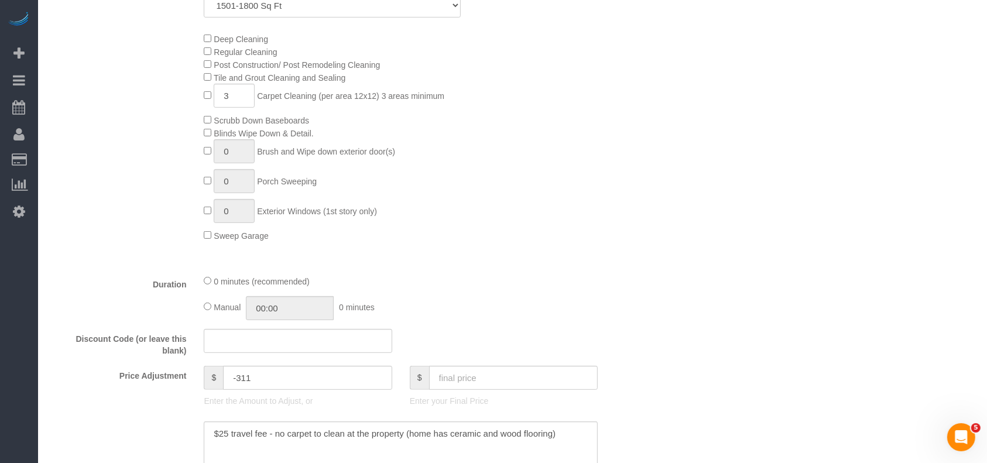
scroll to position [703, 0]
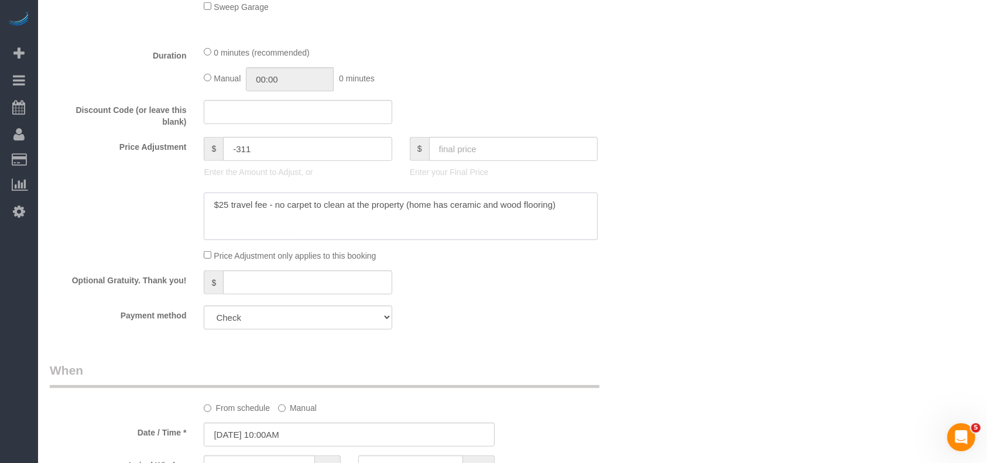
click at [381, 211] on textarea at bounding box center [401, 217] width 394 height 48
click at [353, 227] on textarea at bounding box center [401, 217] width 394 height 48
drag, startPoint x: 273, startPoint y: 208, endPoint x: 568, endPoint y: 208, distance: 294.5
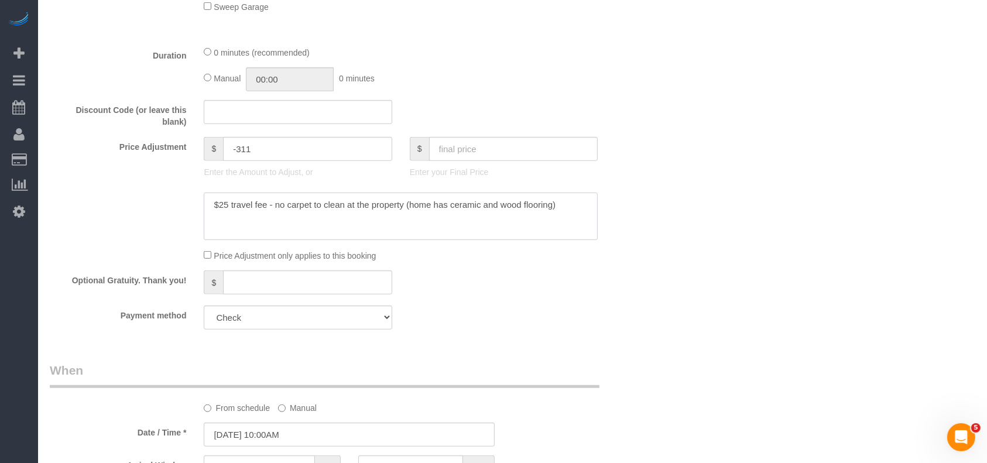
click at [568, 208] on textarea at bounding box center [401, 217] width 394 height 48
type textarea "$25 travel fee -"
drag, startPoint x: 262, startPoint y: 152, endPoint x: 198, endPoint y: 153, distance: 64.4
click at [198, 153] on div "$ -311 Enter the Amount to Adjust, or" at bounding box center [298, 160] width 206 height 47
click at [454, 159] on input "text" at bounding box center [513, 149] width 169 height 24
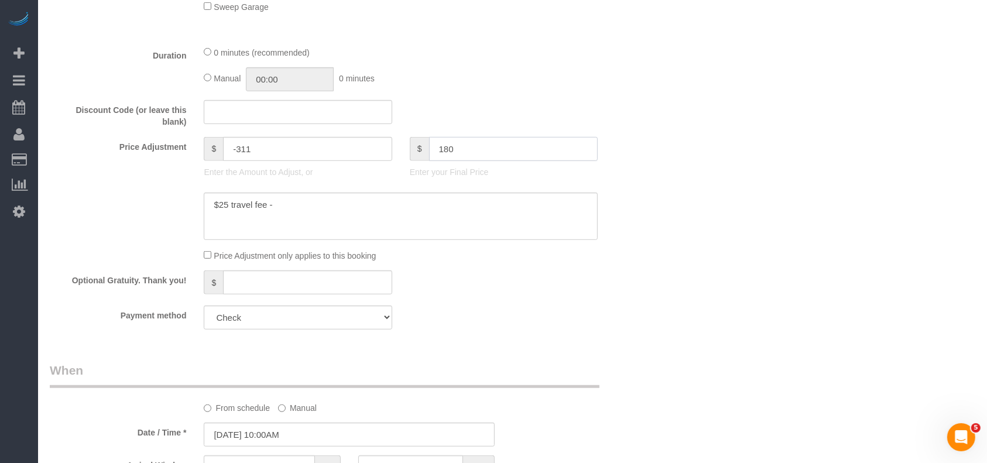
type input "180"
drag, startPoint x: 302, startPoint y: 208, endPoint x: 87, endPoint y: 221, distance: 214.7
click at [87, 221] on div at bounding box center [349, 217] width 617 height 48
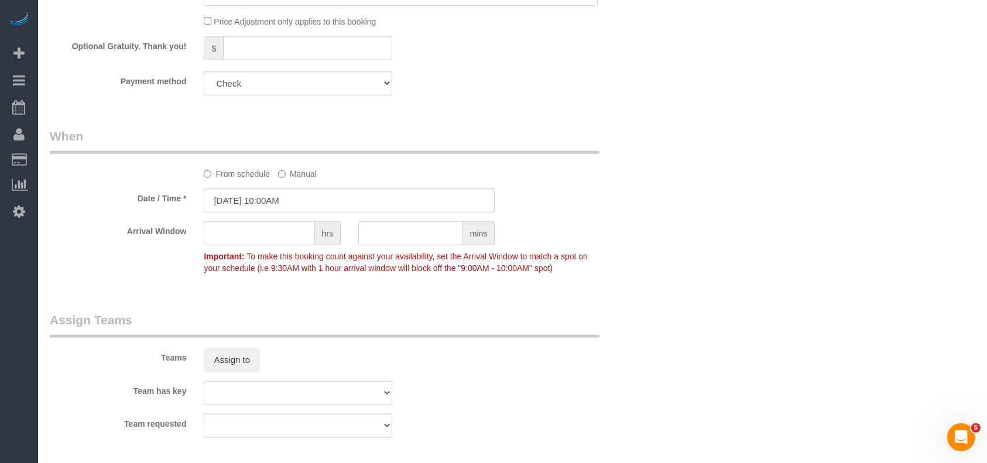
type input "-156"
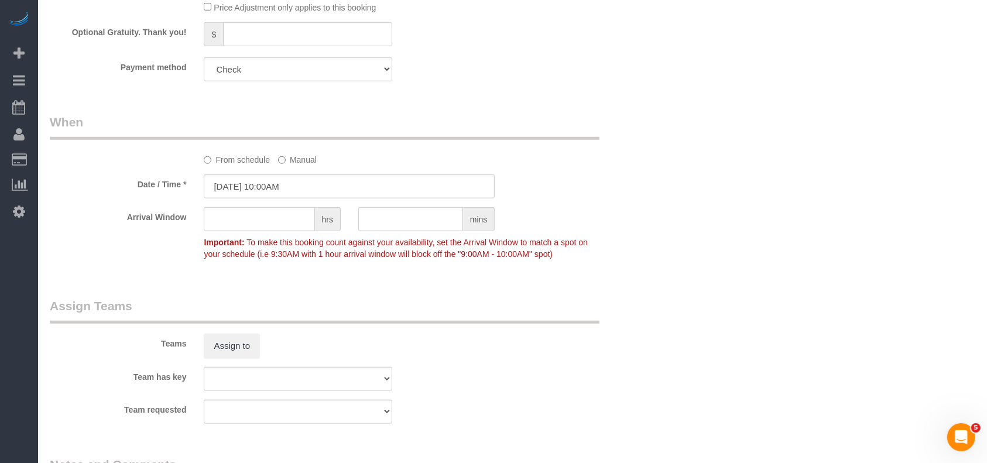
scroll to position [1249, 0]
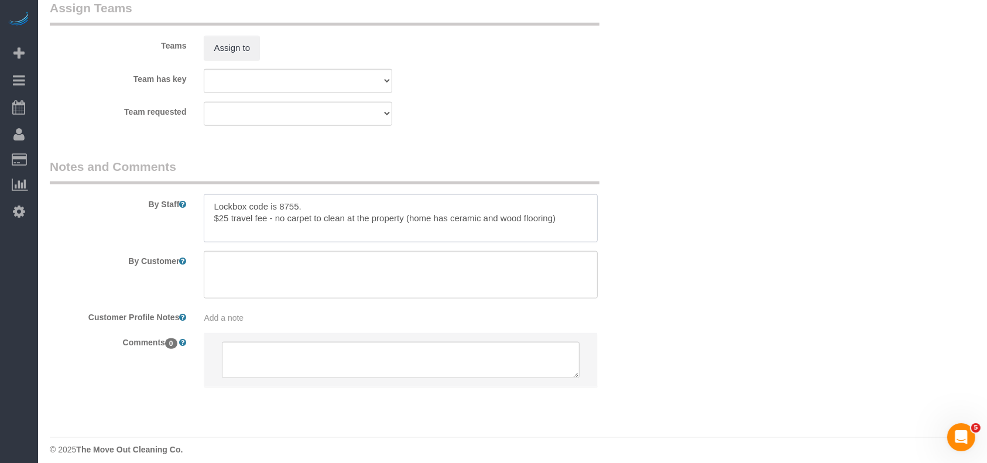
drag, startPoint x: 274, startPoint y: 222, endPoint x: 196, endPoint y: 220, distance: 77.9
click at [196, 220] on div at bounding box center [401, 218] width 412 height 48
drag, startPoint x: 211, startPoint y: 221, endPoint x: 517, endPoint y: 227, distance: 306.3
click at [517, 227] on textarea at bounding box center [401, 218] width 394 height 48
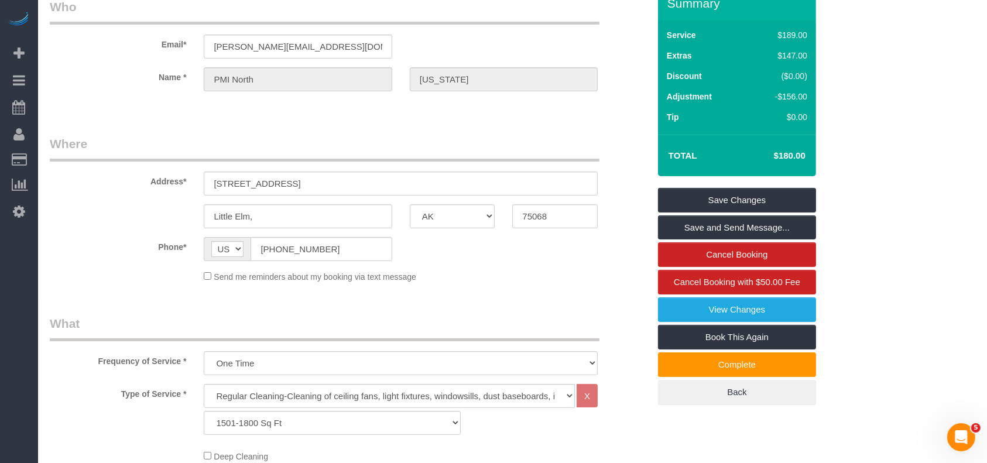
scroll to position [0, 0]
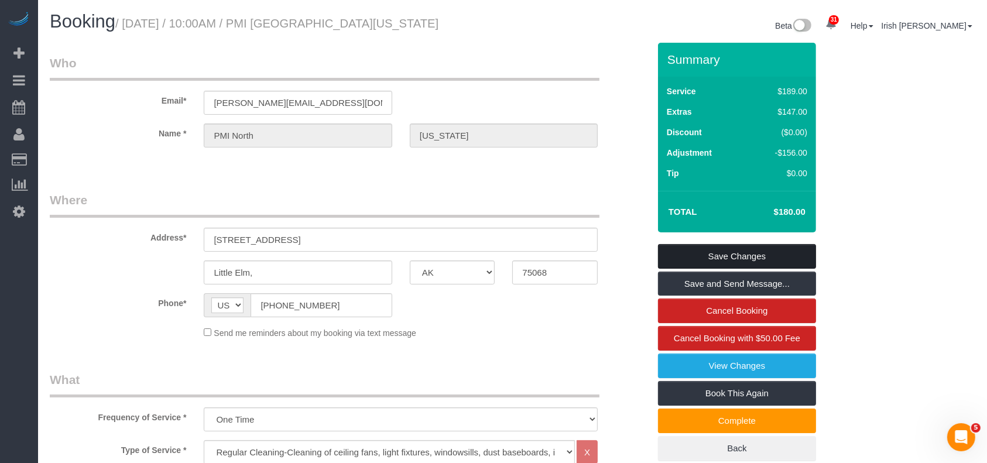
type textarea "Lockbox code is 8755. no carpet to clean at the property (home has ceramic and …"
click at [772, 260] on link "Save Changes" at bounding box center [737, 256] width 158 height 25
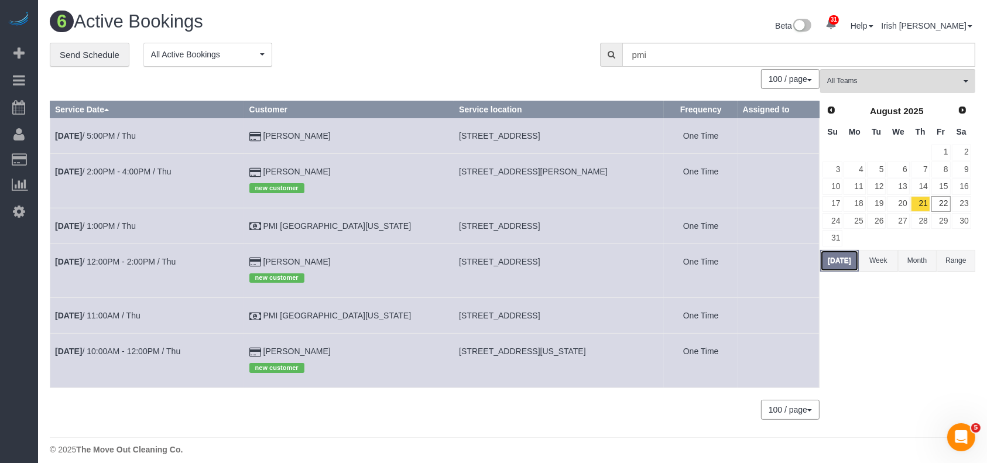
click at [839, 262] on button "[DATE]" at bounding box center [839, 261] width 39 height 22
click at [129, 317] on link "[DATE] 11:00AM / Thu" at bounding box center [97, 315] width 85 height 9
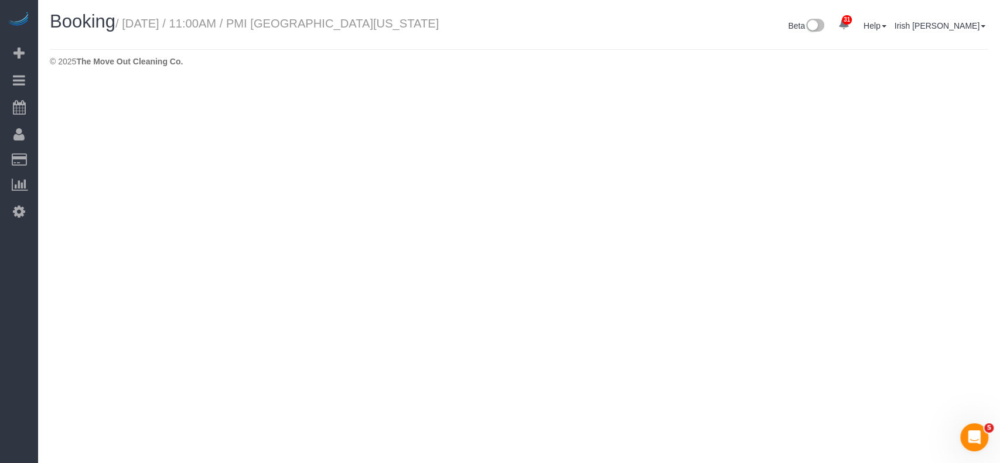
select select "[GEOGRAPHIC_DATA]"
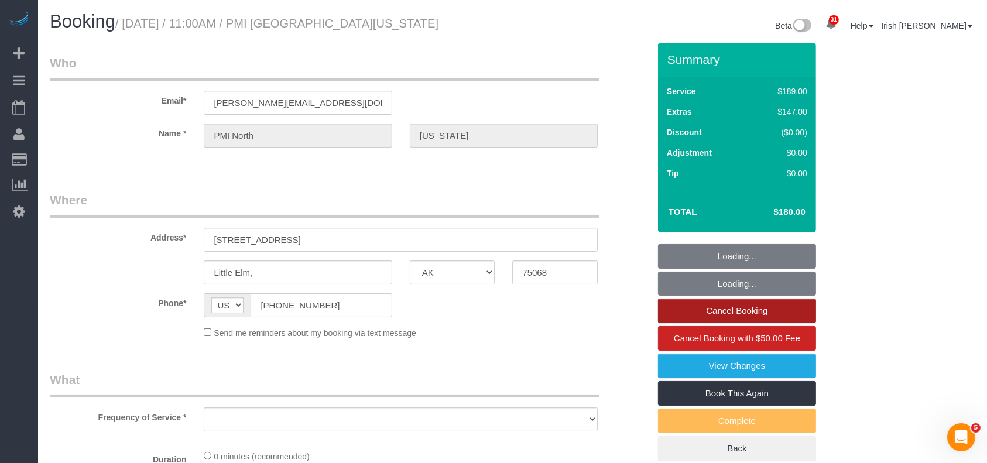
select select "3"
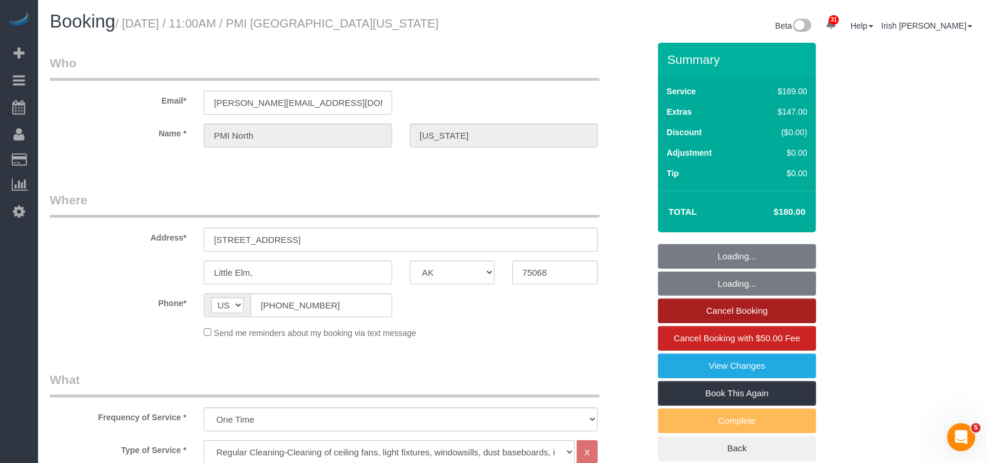
click at [721, 316] on link "Cancel Booking" at bounding box center [737, 311] width 158 height 25
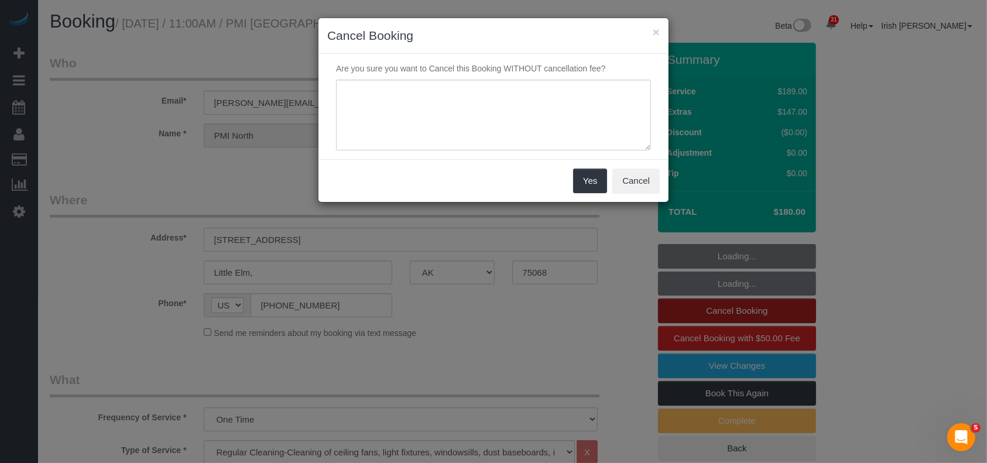
select select "object:3641"
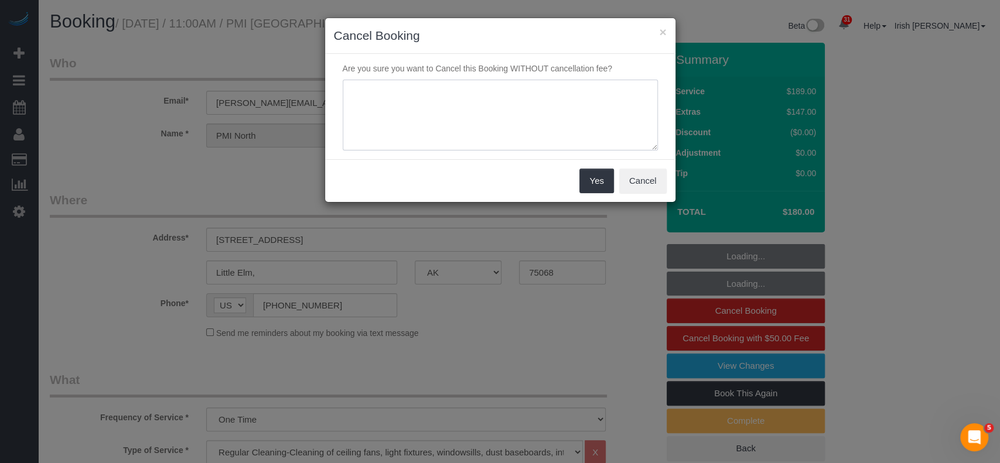
click at [501, 126] on textarea at bounding box center [500, 115] width 315 height 71
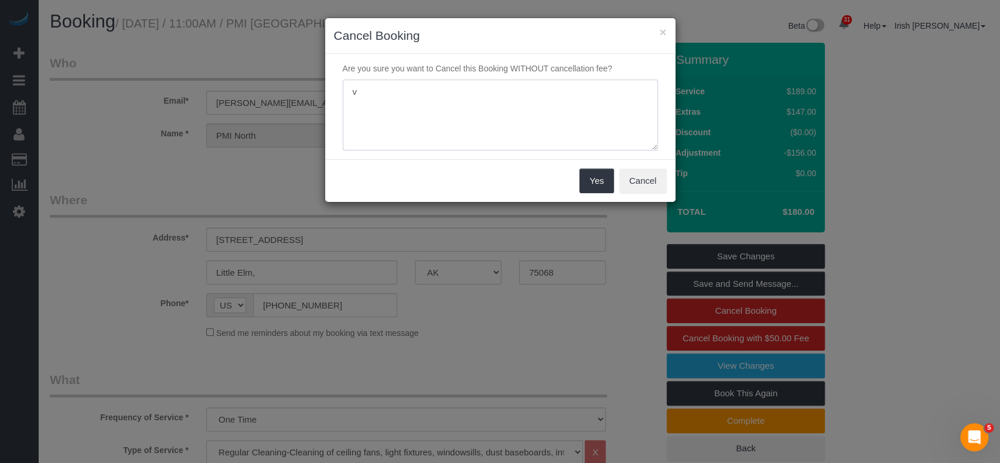
drag, startPoint x: 403, startPoint y: 91, endPoint x: 273, endPoint y: 89, distance: 130.0
click at [275, 90] on div "× Cancel Booking Are you sure you want to Cancel this Booking WITHOUT cancellat…" at bounding box center [500, 231] width 1000 height 463
click at [273, 89] on div "× Cancel Booking Are you sure you want to Cancel this Booking WITHOUT cancellat…" at bounding box center [500, 231] width 1000 height 463
drag, startPoint x: 321, startPoint y: 87, endPoint x: 299, endPoint y: 87, distance: 22.8
click at [299, 87] on div "× Cancel Booking Are you sure you want to Cancel this Booking WITHOUT cancellat…" at bounding box center [500, 231] width 1000 height 463
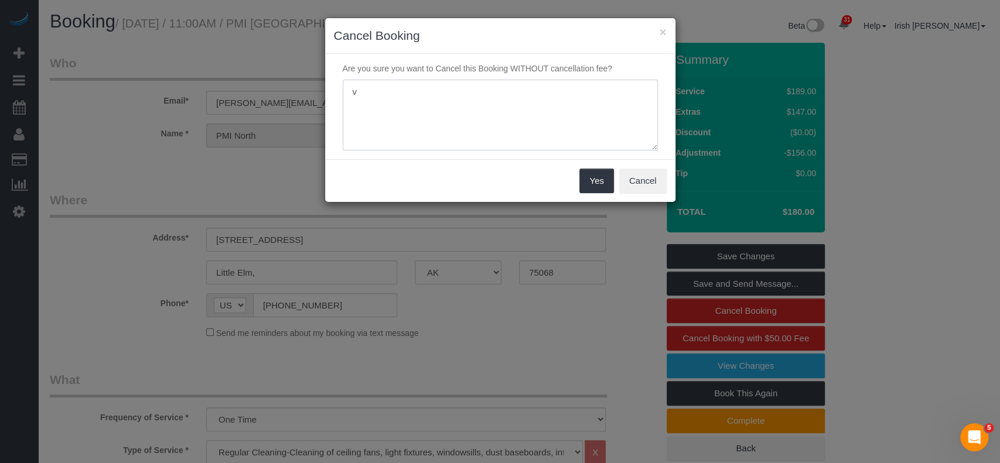
paste textarea "no carpet to clean at the property (home has ceramic and wood flooring)"
drag, startPoint x: 355, startPoint y: 91, endPoint x: 348, endPoint y: 91, distance: 7.0
click at [348, 91] on textarea at bounding box center [500, 115] width 315 height 71
type textarea "No carpet to clean at the property (home has ceramic and wood flooring)"
drag, startPoint x: 591, startPoint y: 182, endPoint x: 517, endPoint y: 76, distance: 129.5
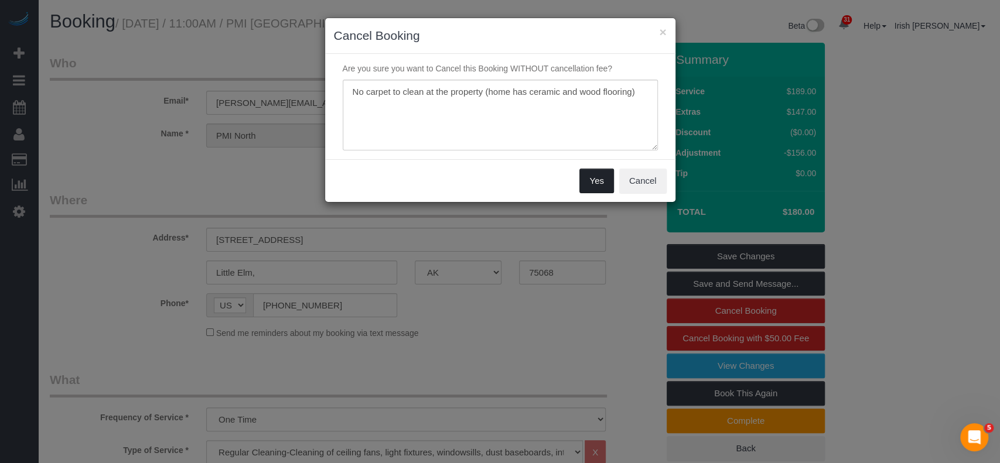
click at [591, 182] on button "Yes" at bounding box center [596, 181] width 34 height 25
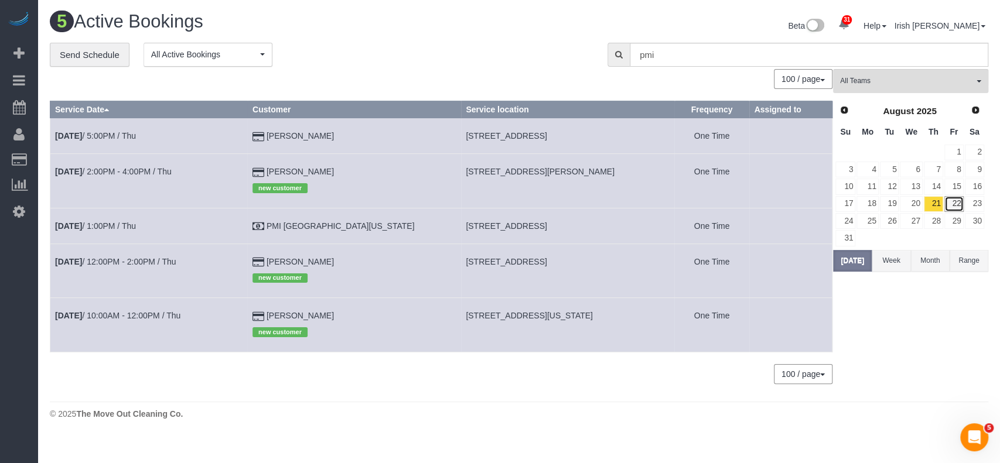
click at [956, 199] on link "22" at bounding box center [953, 204] width 19 height 16
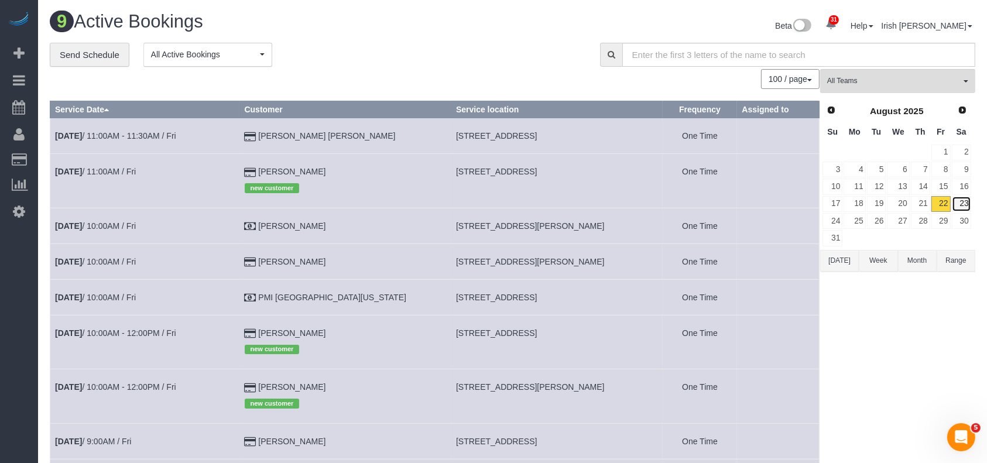
click at [964, 202] on link "23" at bounding box center [961, 204] width 19 height 16
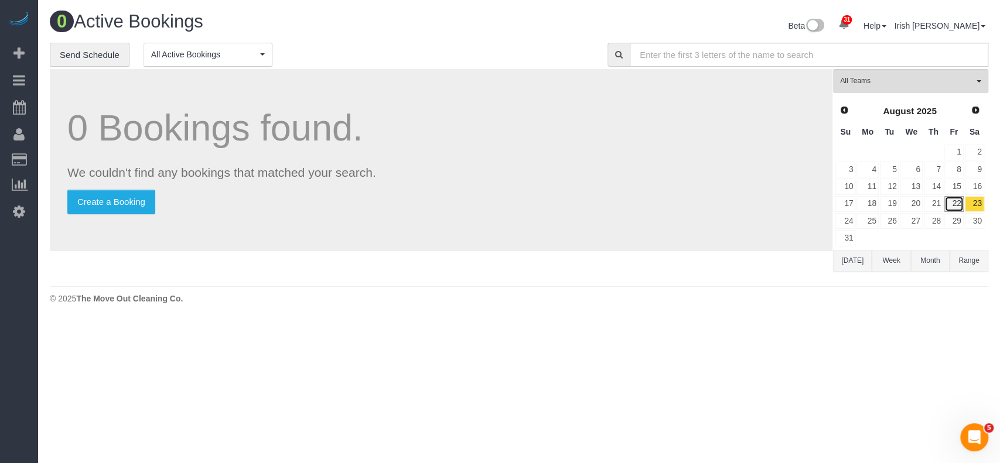
click at [952, 204] on link "22" at bounding box center [953, 204] width 19 height 16
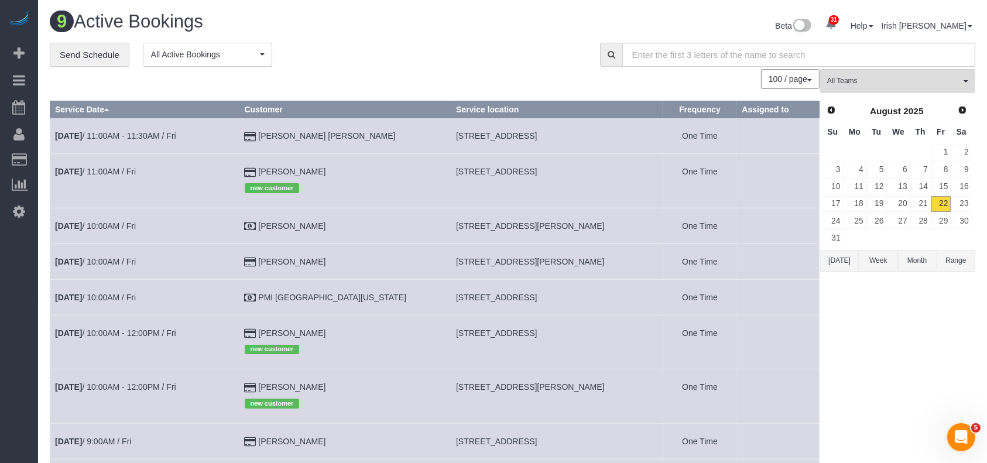
click at [156, 382] on td "[DATE] 10:00AM - 12:00PM / Fri" at bounding box center [145, 397] width 190 height 54
click at [159, 388] on link "[DATE] 10:00AM - 12:00PM / Fri" at bounding box center [115, 386] width 121 height 9
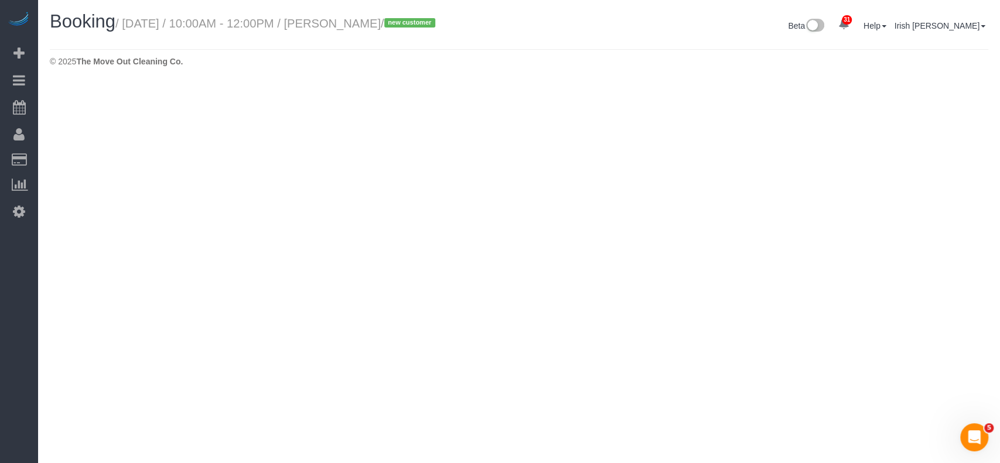
select select "[GEOGRAPHIC_DATA]"
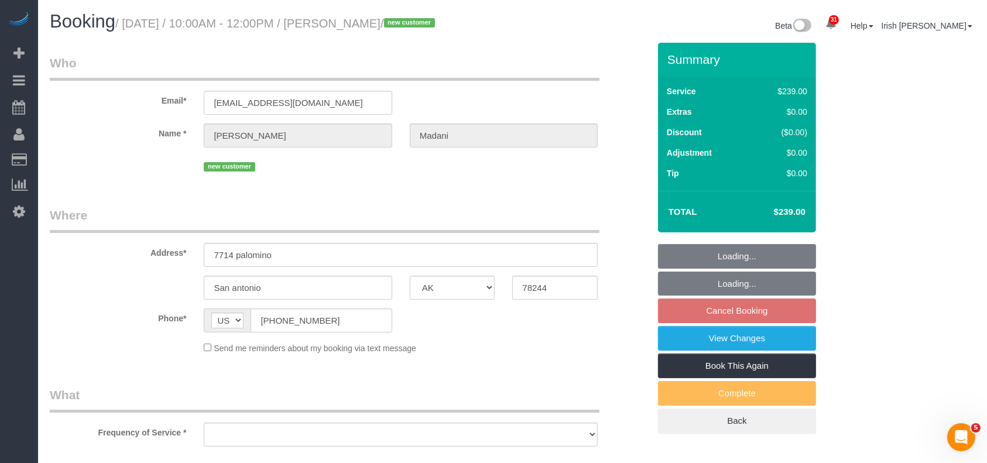
select select "3"
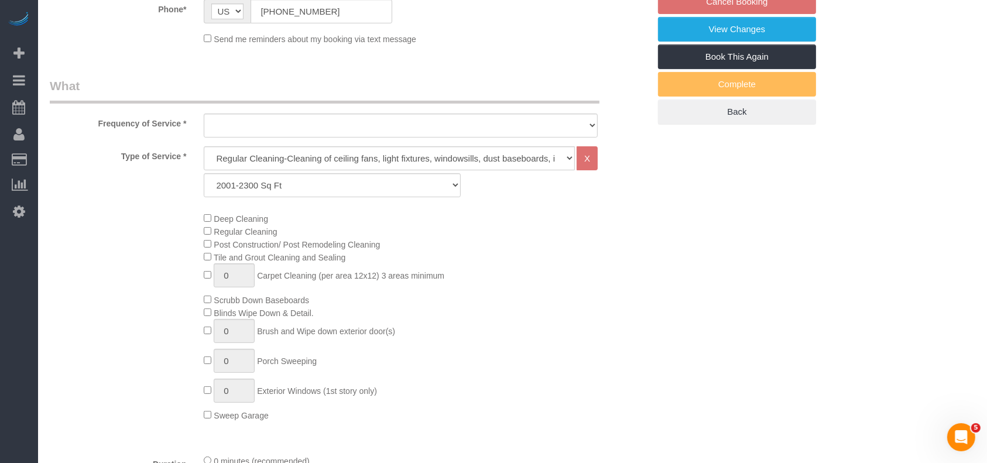
select select "string:fspay-8b85f294-ad19-4ccd-99a3-5a021f6923cd"
select select "spot94"
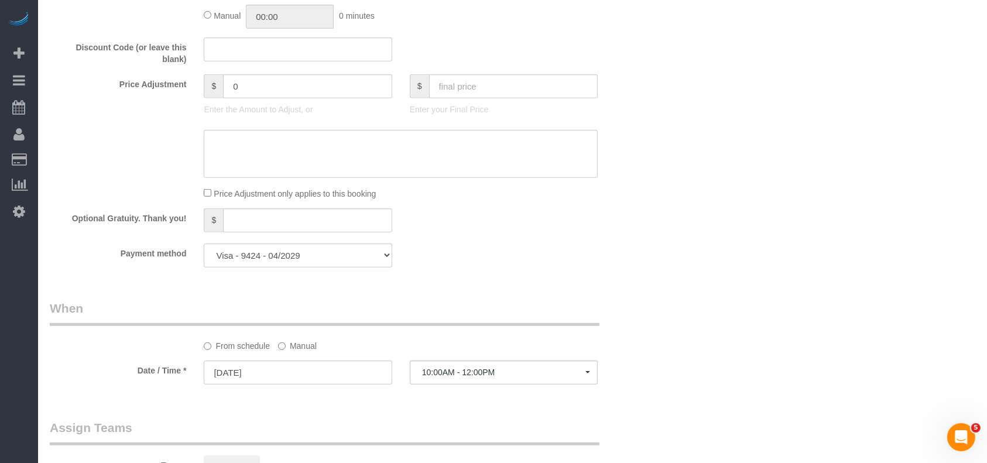
select select "object:4407"
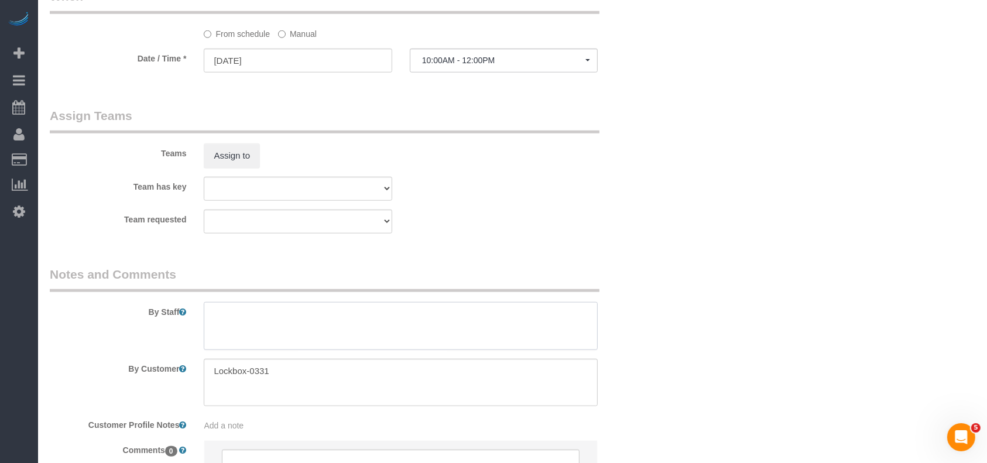
drag, startPoint x: 251, startPoint y: 330, endPoint x: 249, endPoint y: 321, distance: 8.4
click at [251, 329] on textarea at bounding box center [401, 326] width 394 height 48
type textarea "* 11am cleaning"
click at [290, 37] on label "Manual" at bounding box center [297, 32] width 39 height 16
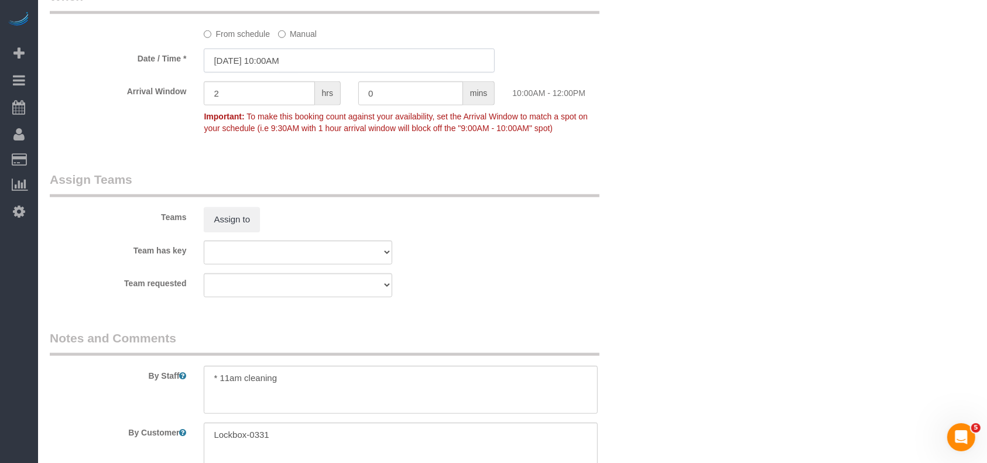
click at [275, 62] on input "[DATE] 10:00AM" at bounding box center [349, 61] width 291 height 24
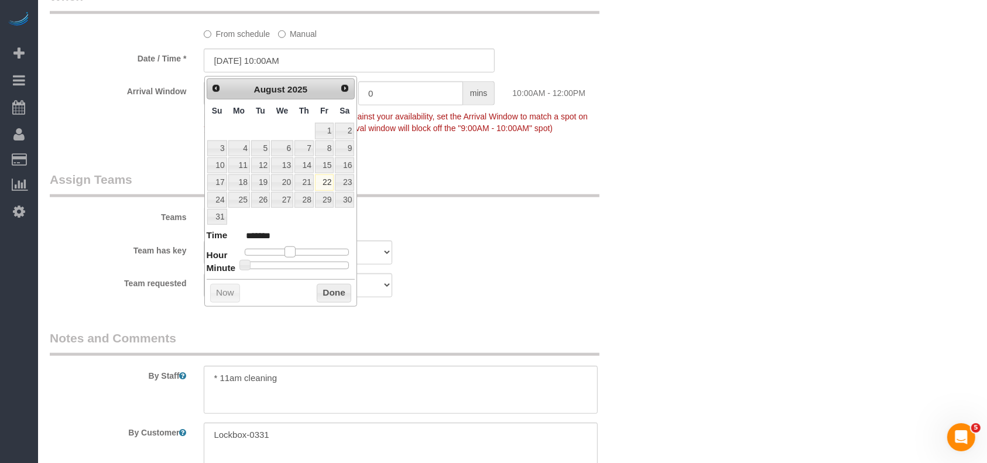
type input "[DATE] 11:00AM"
type input "*******"
click at [296, 249] on span at bounding box center [294, 252] width 11 height 11
click at [325, 290] on button "Done" at bounding box center [334, 293] width 35 height 19
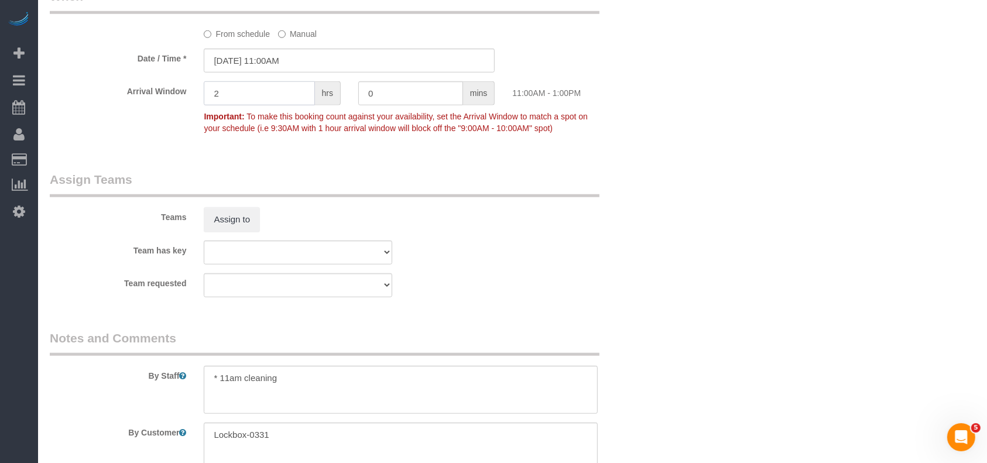
drag, startPoint x: 228, startPoint y: 97, endPoint x: 156, endPoint y: 83, distance: 73.3
click at [156, 83] on sui-booking-spot "From schedule Manual Date / Time * [DATE] 11:00AM Arrival Window 2 hrs 0 mins 1…" at bounding box center [350, 64] width 600 height 152
type input "0"
drag, startPoint x: 781, startPoint y: 105, endPoint x: 782, endPoint y: 114, distance: 9.0
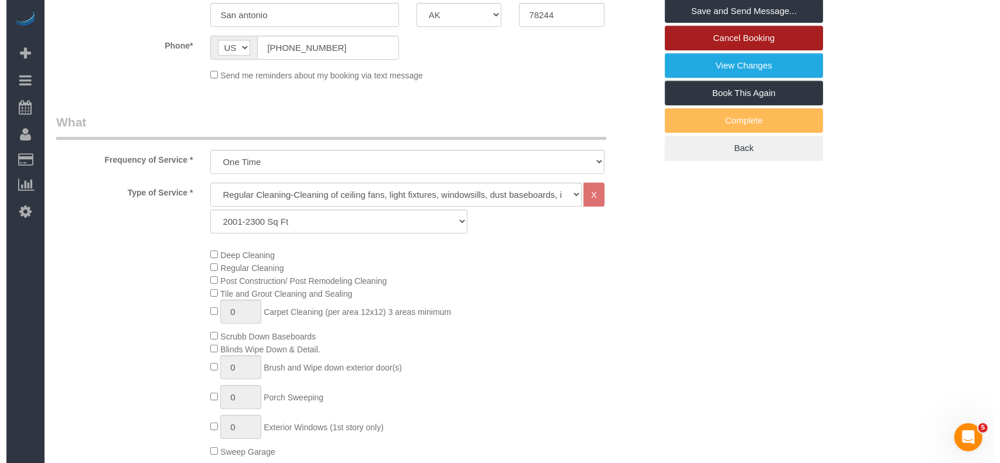
scroll to position [156, 0]
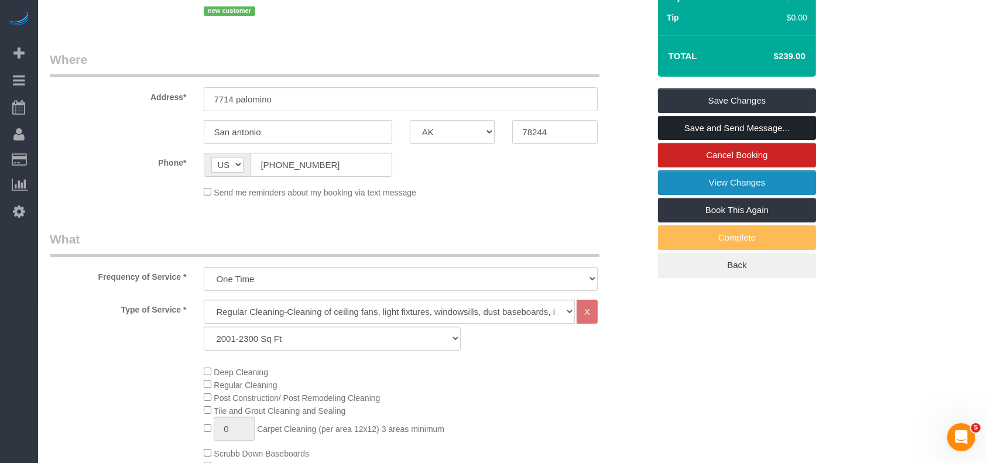
drag, startPoint x: 764, startPoint y: 128, endPoint x: 733, endPoint y: 180, distance: 61.2
click at [764, 126] on link "Save and Send Message..." at bounding box center [737, 128] width 158 height 25
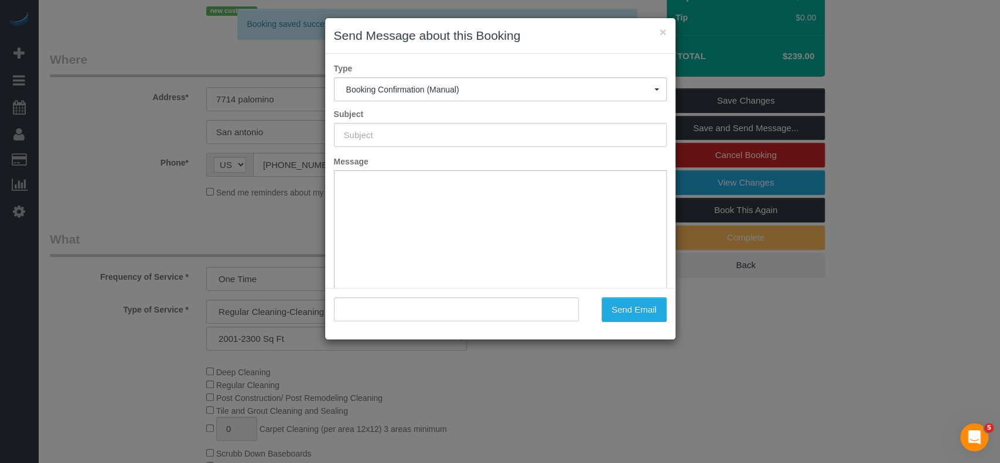
scroll to position [0, 0]
type input "Booking Confirmed!"
type input ""[PERSON_NAME]" <[EMAIL_ADDRESS][DOMAIN_NAME]>"
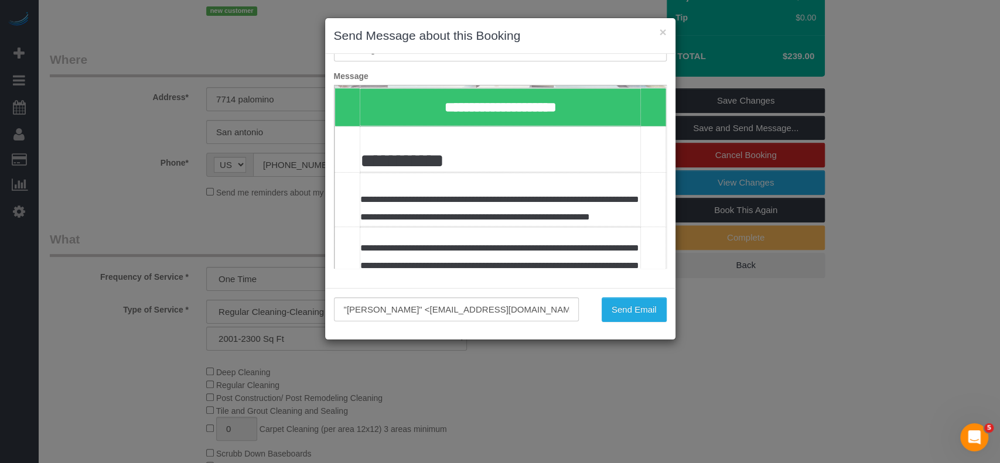
scroll to position [156, 0]
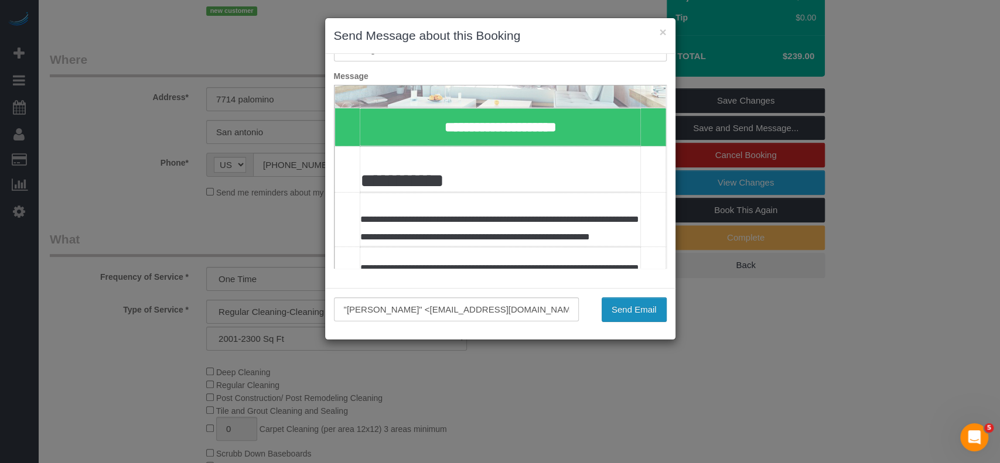
click at [642, 306] on button "Send Email" at bounding box center [633, 309] width 65 height 25
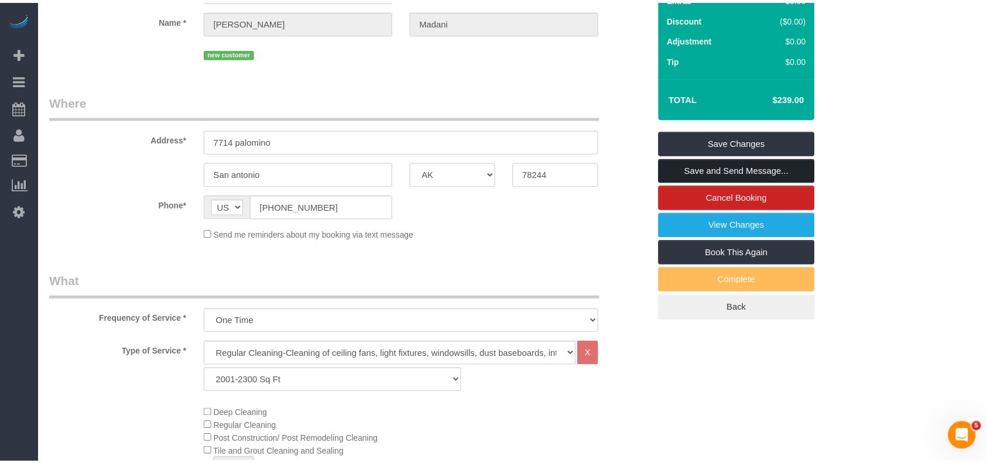
scroll to position [198, 0]
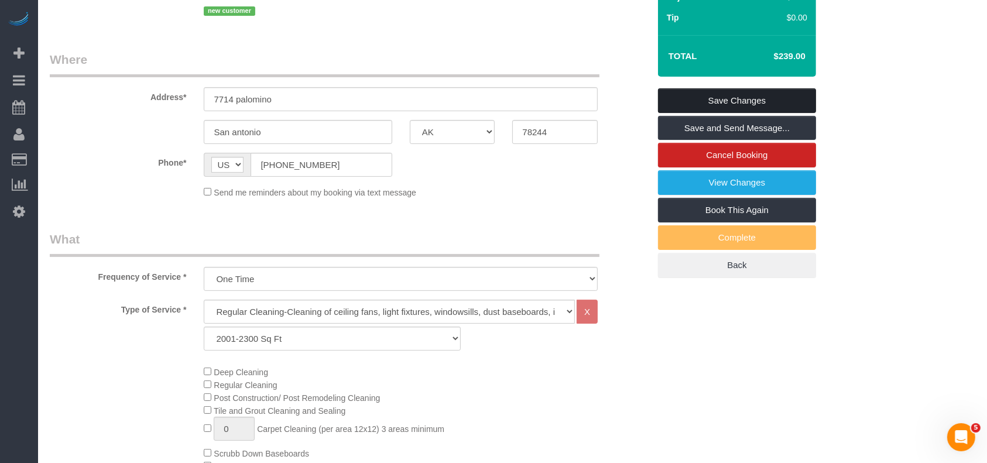
click at [798, 103] on link "Save Changes" at bounding box center [737, 100] width 158 height 25
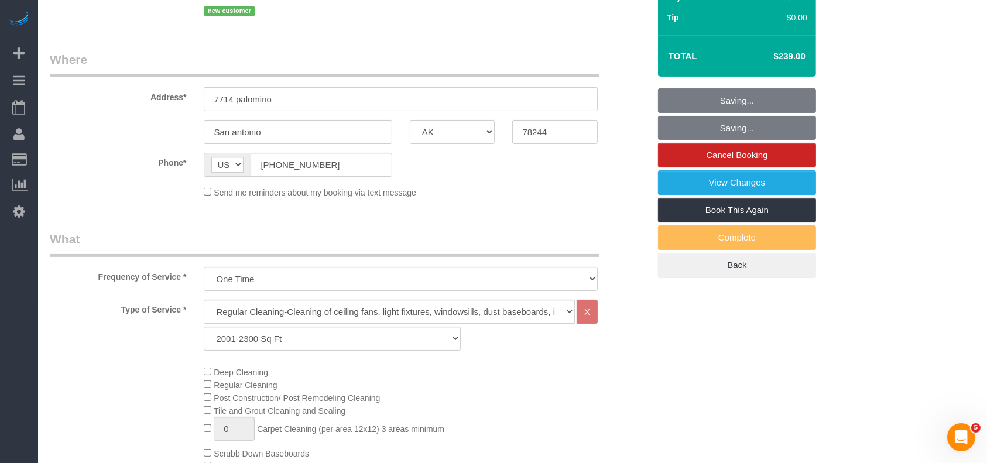
scroll to position [156, 0]
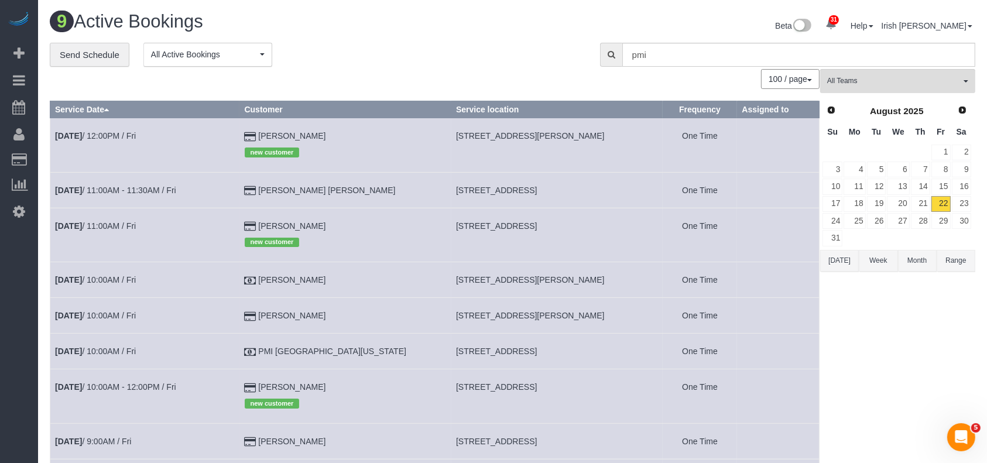
drag, startPoint x: 372, startPoint y: 223, endPoint x: 263, endPoint y: 216, distance: 109.1
click at [263, 216] on tr "[DATE] 11:00AM / Fri [PERSON_NAME] new customer [STREET_ADDRESS] One Time" at bounding box center [434, 235] width 769 height 54
copy tr "[PERSON_NAME]"
click at [109, 226] on link "[DATE] 11:00AM / Fri" at bounding box center [95, 225] width 81 height 9
click at [108, 226] on link "[DATE] 11:00AM / Fri" at bounding box center [95, 225] width 81 height 9
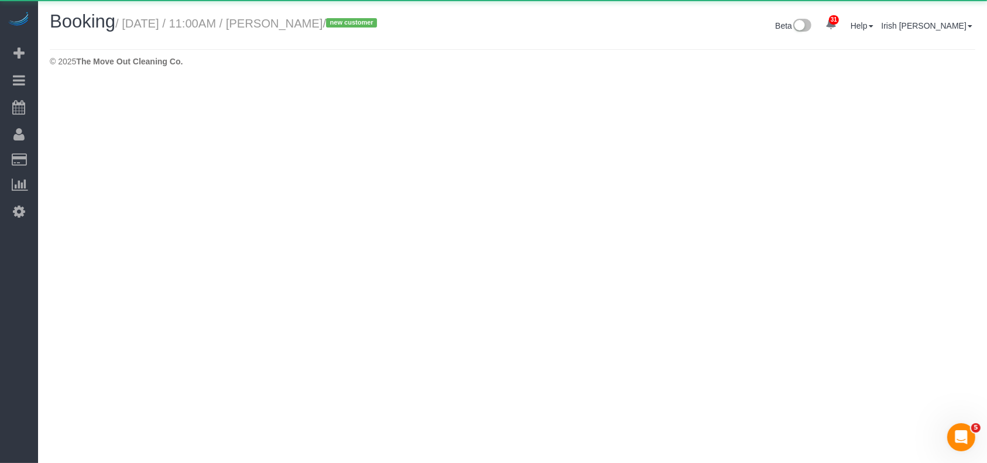
select select "[GEOGRAPHIC_DATA]"
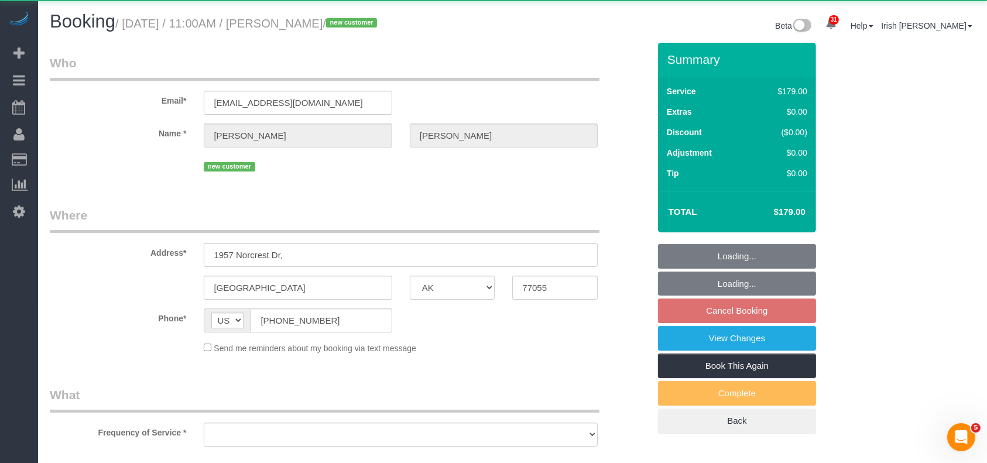
select select "object:5032"
select select "string:fspay-85b5d929-ff9e-4ffb-b625-dc483829d6ee"
select select "3"
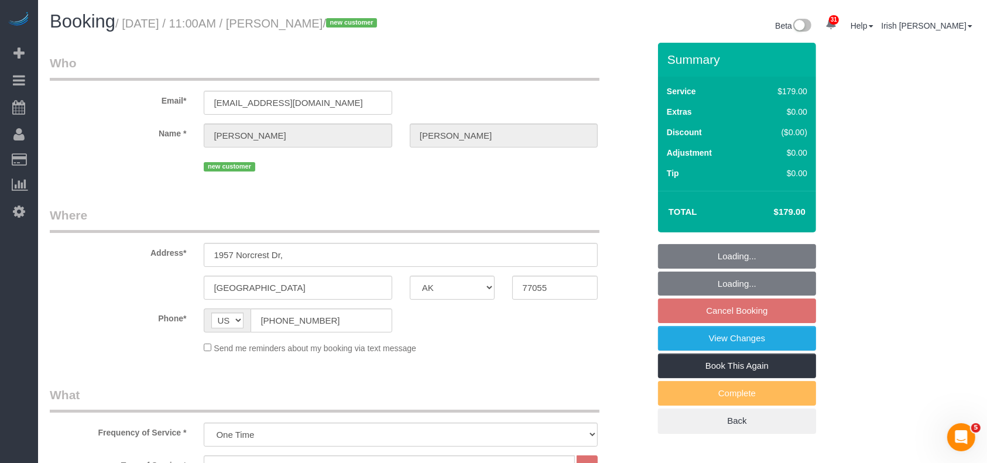
select select "object:5094"
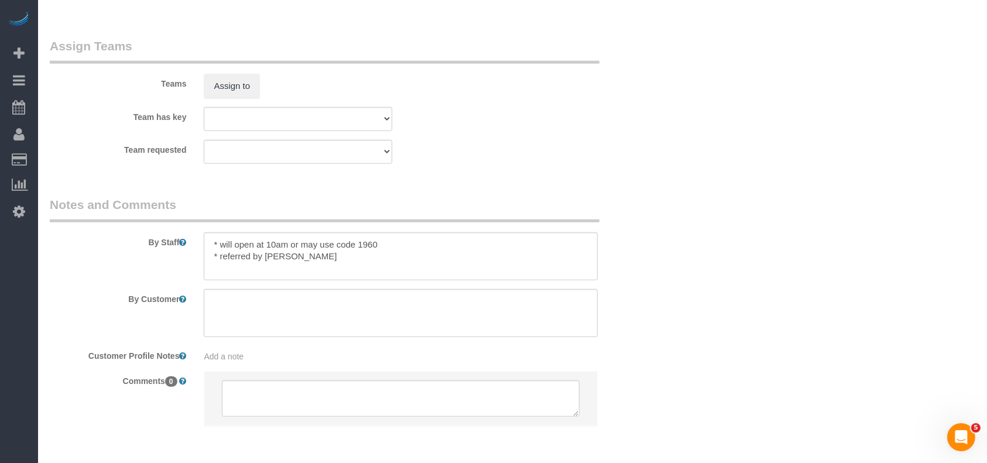
scroll to position [1277, 0]
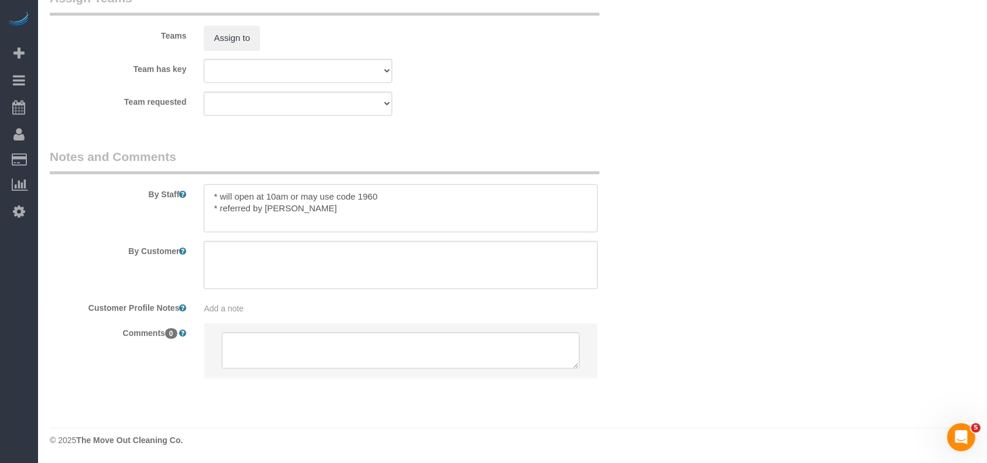
click at [368, 199] on textarea at bounding box center [401, 208] width 394 height 48
drag, startPoint x: 220, startPoint y: 198, endPoint x: 266, endPoint y: 194, distance: 46.4
click at [266, 194] on textarea at bounding box center [401, 208] width 394 height 48
click at [244, 197] on textarea at bounding box center [401, 208] width 394 height 48
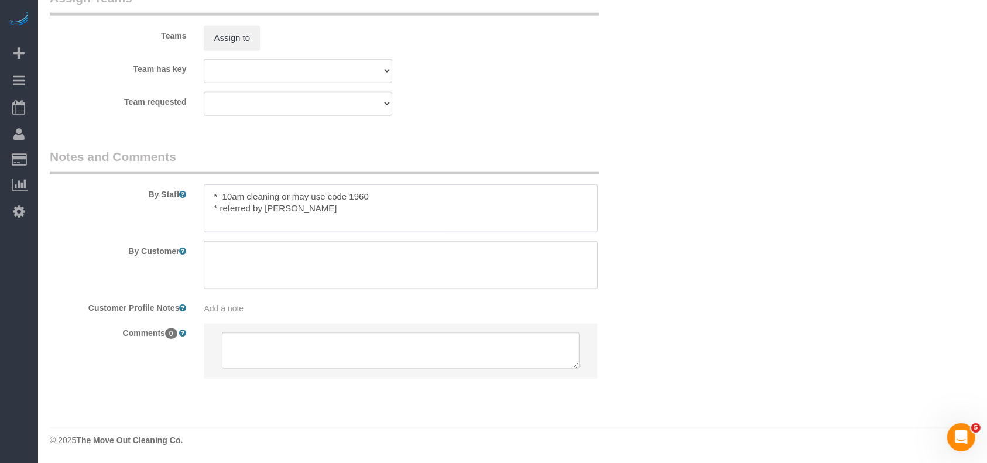
type textarea "* 10am cleaning or may use code 1960 * referred by [PERSON_NAME]"
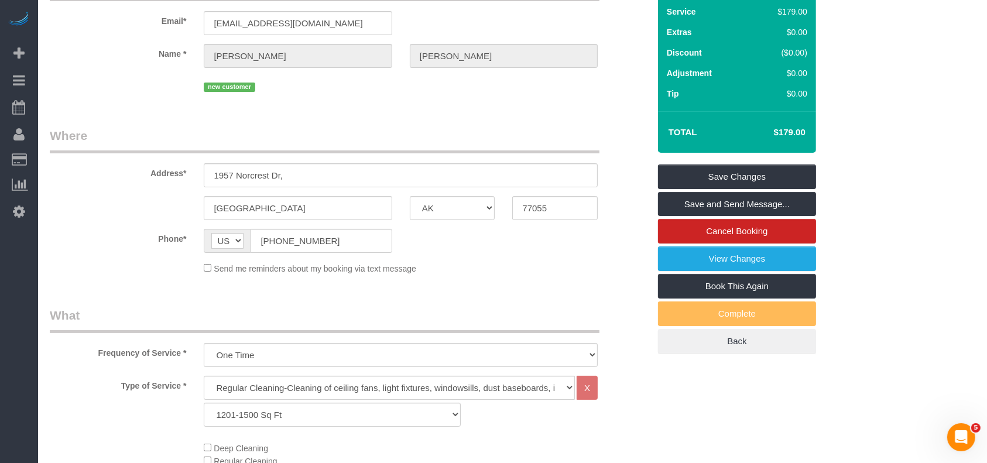
scroll to position [0, 0]
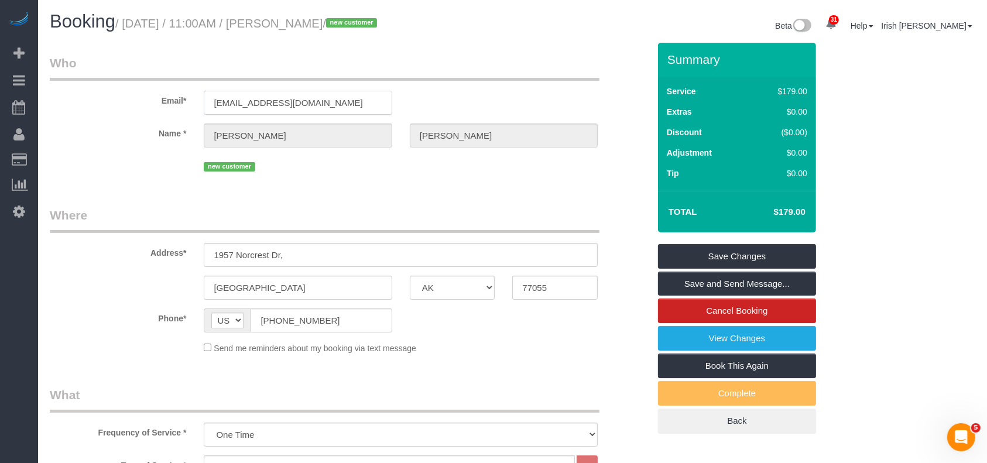
drag, startPoint x: 215, startPoint y: 106, endPoint x: 94, endPoint y: 96, distance: 121.0
click at [94, 96] on div "Email* [EMAIL_ADDRESS][DOMAIN_NAME]" at bounding box center [349, 84] width 617 height 60
drag, startPoint x: 257, startPoint y: 255, endPoint x: 125, endPoint y: 246, distance: 132.6
click at [125, 246] on div "Address* 1957 Norcrest Dr," at bounding box center [349, 237] width 617 height 60
click at [762, 259] on link "Save Changes" at bounding box center [737, 256] width 158 height 25
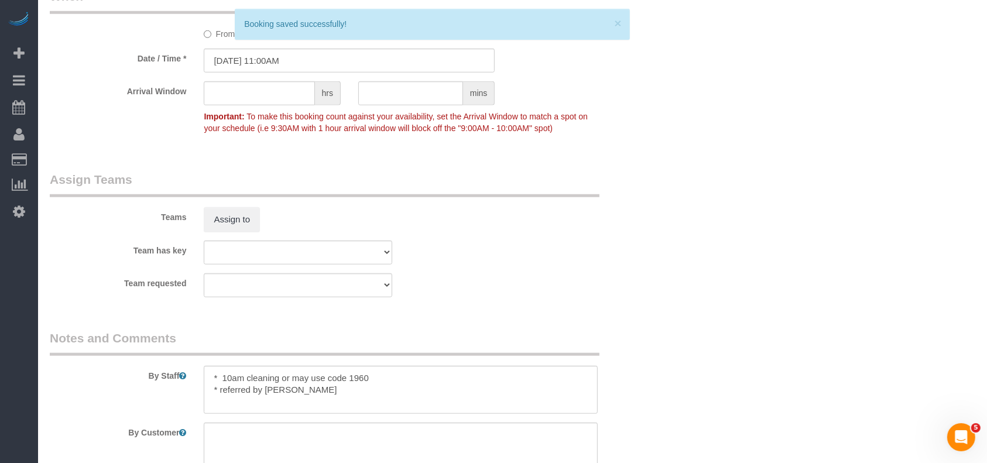
scroll to position [1277, 0]
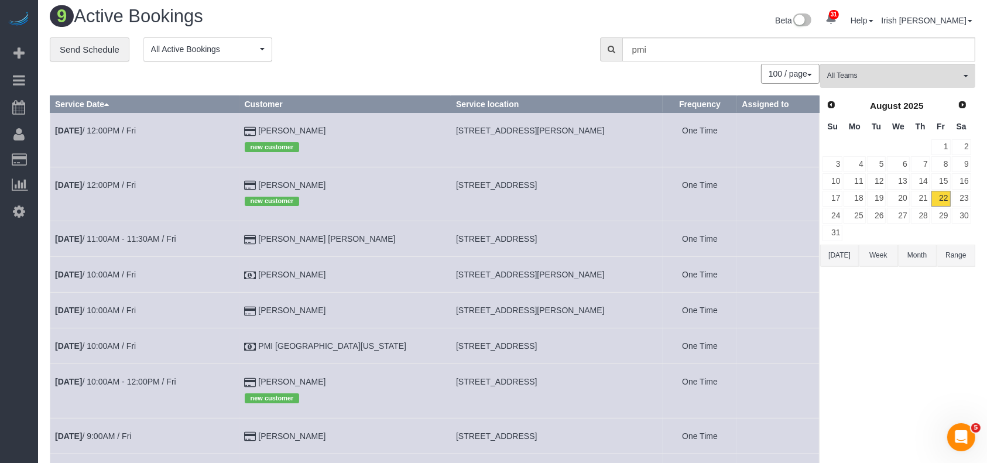
scroll to position [78, 0]
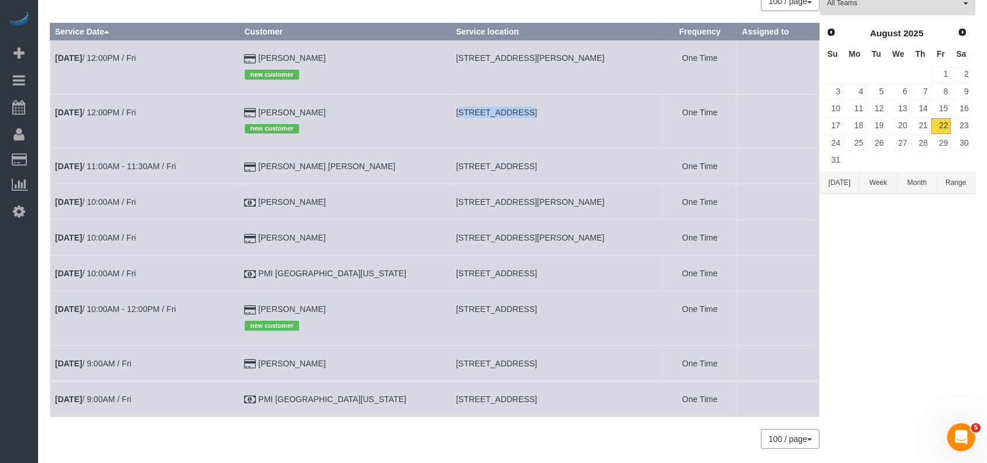
drag, startPoint x: 419, startPoint y: 111, endPoint x: 478, endPoint y: 122, distance: 59.6
click at [474, 117] on td "[STREET_ADDRESS]" at bounding box center [557, 121] width 212 height 54
copy span "1957 [GEOGRAPHIC_DATA]"
drag, startPoint x: 361, startPoint y: 105, endPoint x: 323, endPoint y: 110, distance: 37.8
click at [323, 110] on td "[PERSON_NAME] new customer" at bounding box center [346, 121] width 212 height 54
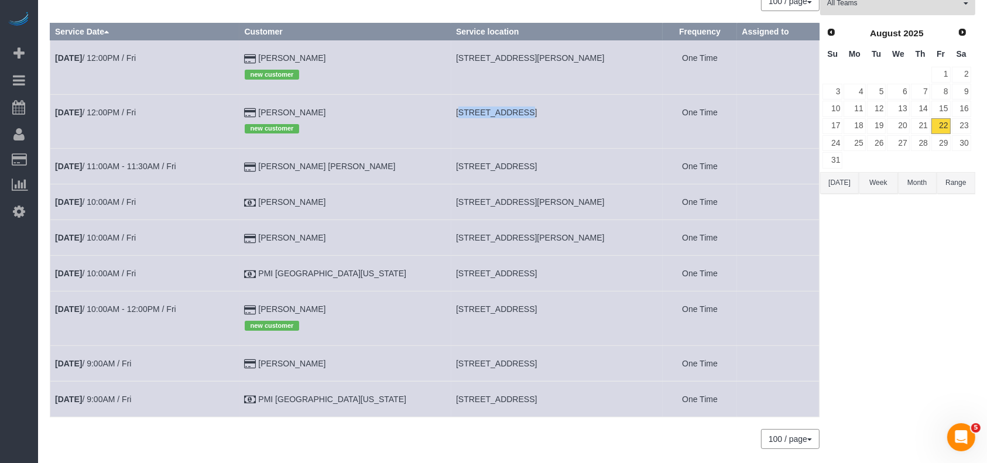
copy link "[PERSON_NAME]"
drag, startPoint x: 379, startPoint y: 166, endPoint x: 292, endPoint y: 173, distance: 87.5
click at [292, 173] on td "[PERSON_NAME] [PERSON_NAME]" at bounding box center [346, 167] width 212 height 36
copy td "[PERSON_NAME] [PERSON_NAME]"
click at [119, 162] on td "[DATE] 11:00AM - 11:30AM / Fri" at bounding box center [145, 167] width 190 height 36
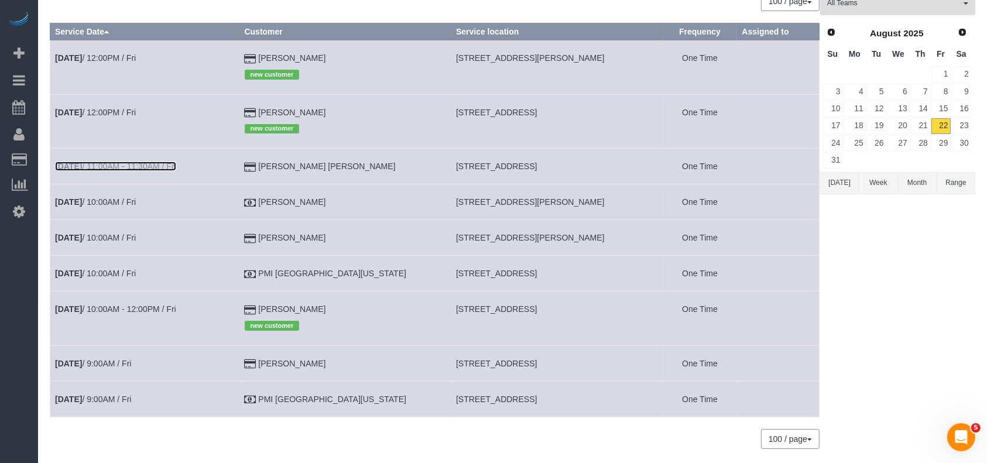
click at [117, 165] on link "[DATE] 11:00AM - 11:30AM / Fri" at bounding box center [115, 166] width 121 height 9
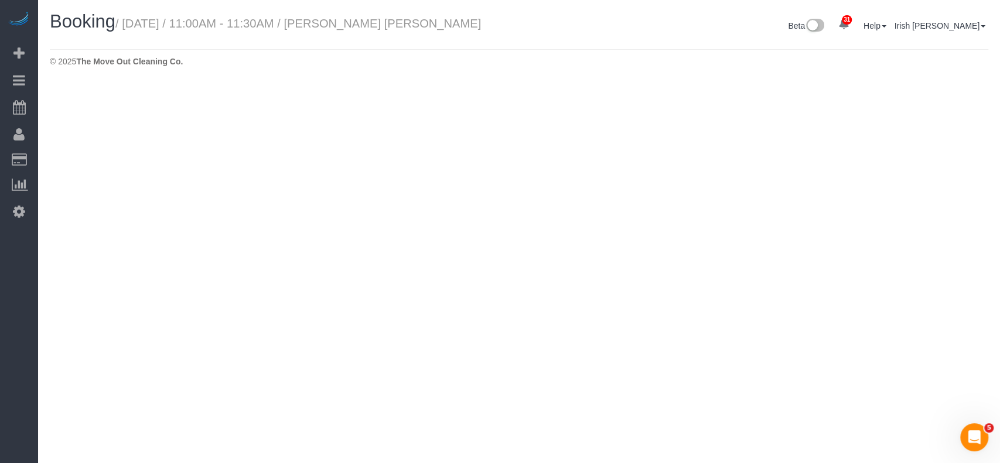
select select "[GEOGRAPHIC_DATA]"
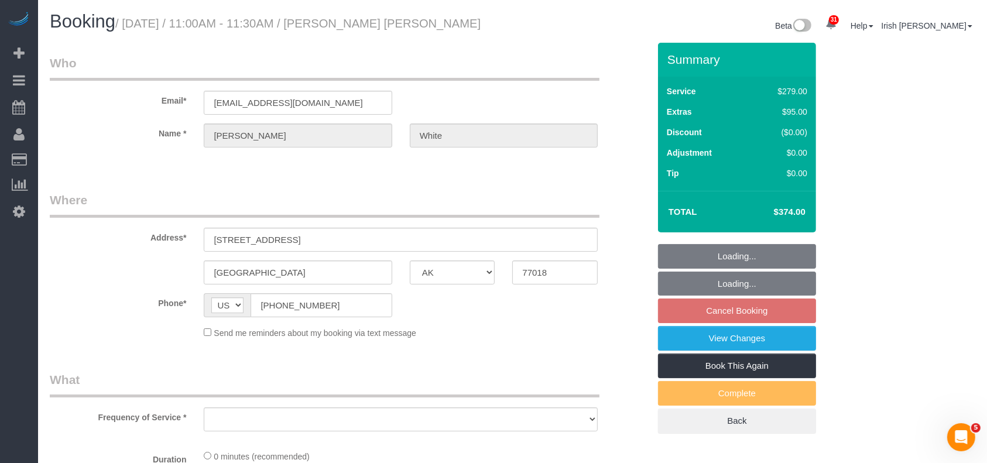
select select "string:fspay-f9d310d5-1380-471c-808b-5922a7add84c"
select select "3"
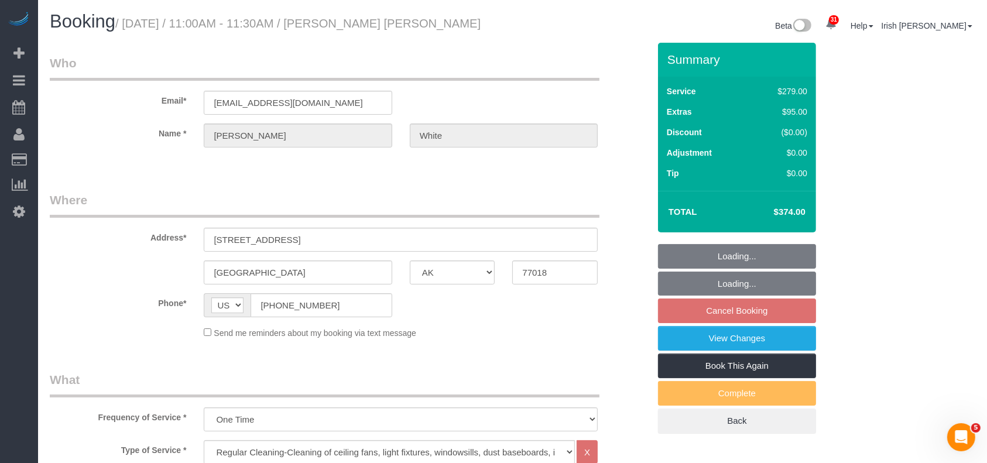
select select "object:5669"
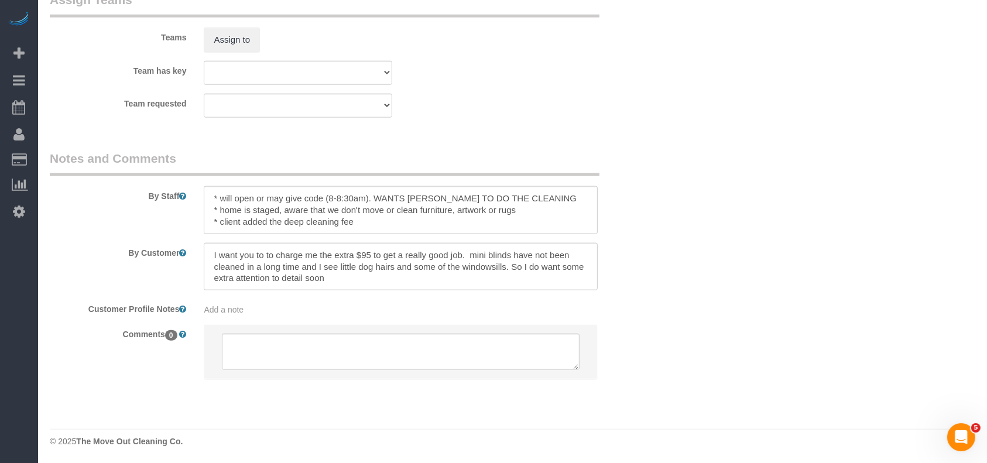
scroll to position [1260, 0]
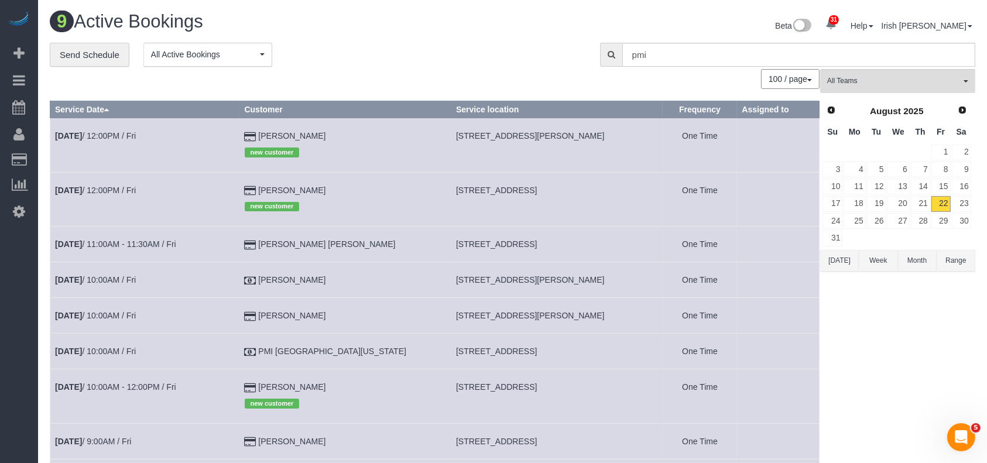
drag, startPoint x: 364, startPoint y: 314, endPoint x: 294, endPoint y: 312, distance: 70.3
click at [294, 312] on td "[PERSON_NAME]" at bounding box center [346, 316] width 212 height 36
copy td "[PERSON_NAME]"
click at [136, 317] on link "[DATE] 10:00AM / Fri" at bounding box center [95, 315] width 81 height 9
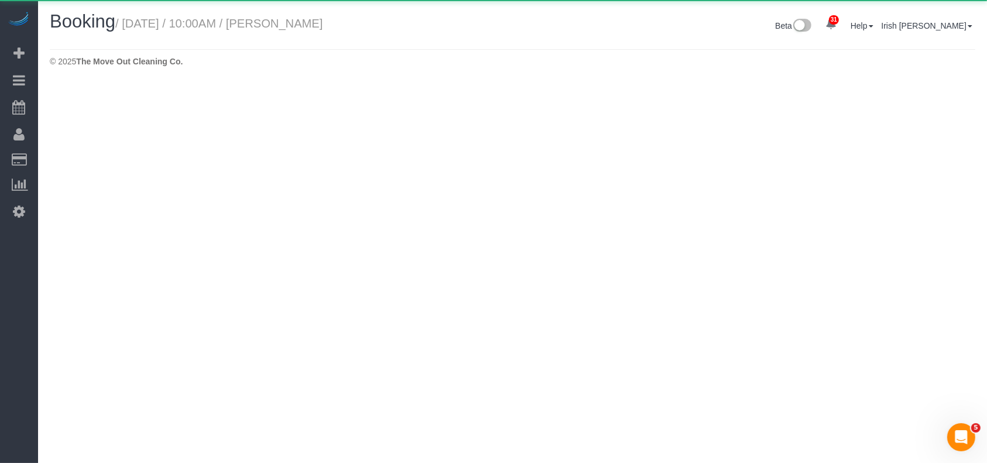
select select "[GEOGRAPHIC_DATA]"
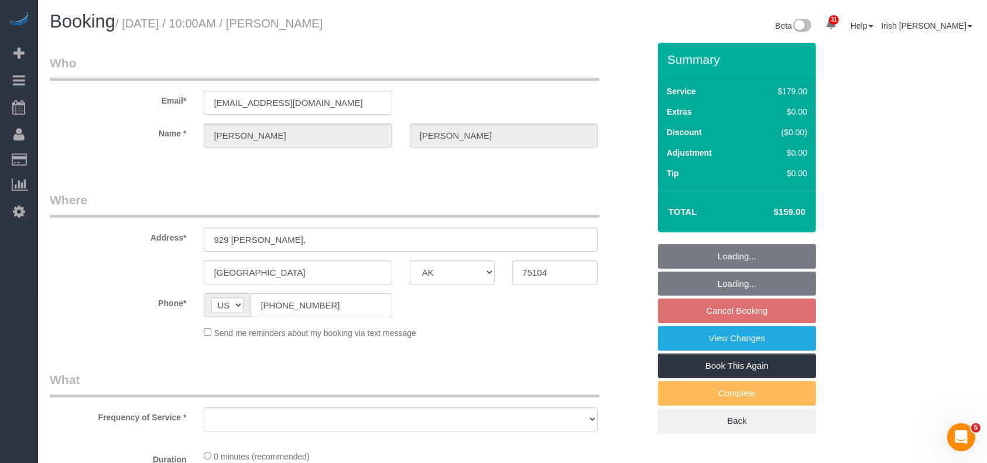
select select "object:6239"
select select "string:fspay-d2ff4b42-4623-44f7-b64d-f1808453b140"
select select "3"
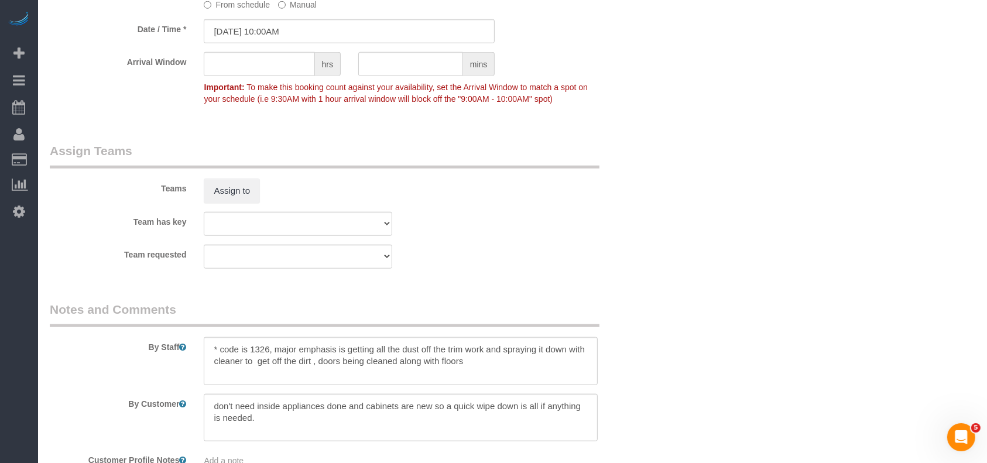
scroll to position [1260, 0]
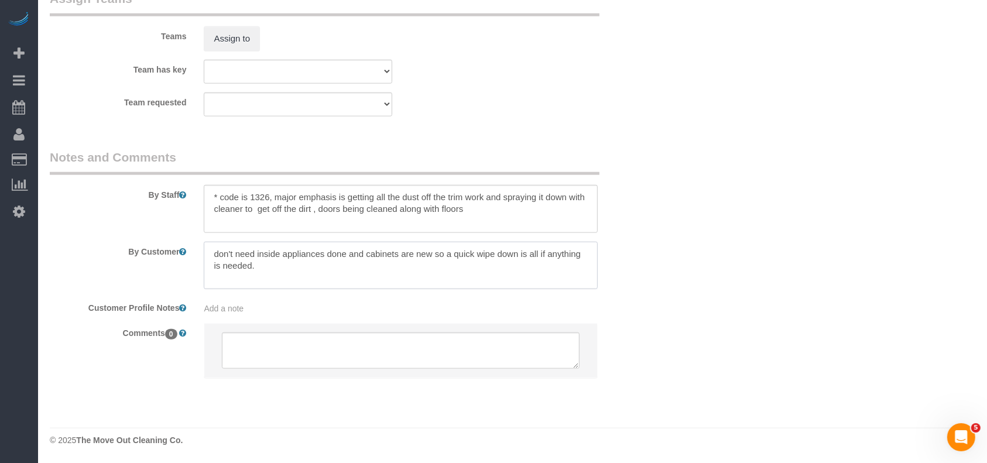
click at [392, 266] on textarea at bounding box center [401, 266] width 394 height 48
paste textarea "The more 409 cleaner the better"
type textarea "don't need inside appliances done and cabinets are new so a quick wipe down is …"
click at [488, 213] on textarea at bounding box center [401, 209] width 394 height 48
paste textarea "The more 409 cleaner the better"
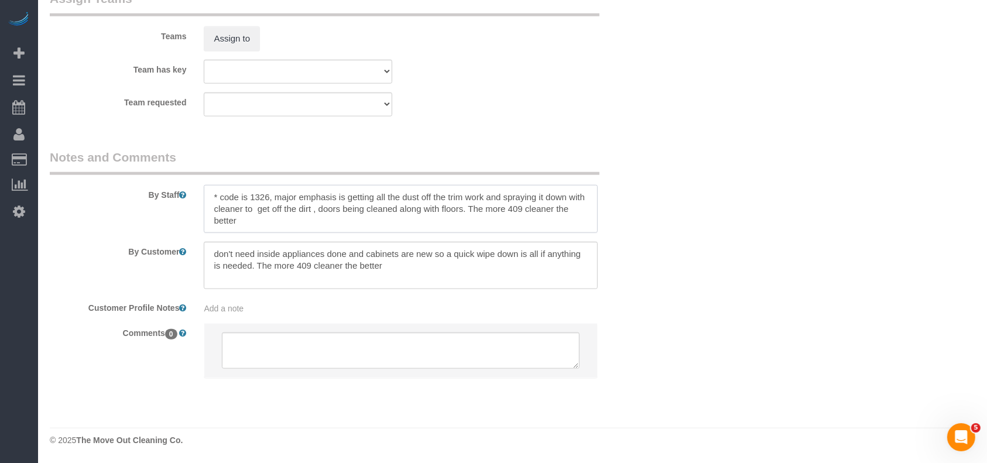
drag, startPoint x: 275, startPoint y: 199, endPoint x: 305, endPoint y: 218, distance: 35.3
click at [305, 218] on textarea at bounding box center [401, 209] width 394 height 48
type textarea "* code is 1326, major emphasis is getting all the dust off the trim work and sp…"
drag, startPoint x: 405, startPoint y: 268, endPoint x: 258, endPoint y: 260, distance: 147.8
click at [258, 260] on textarea at bounding box center [401, 266] width 394 height 48
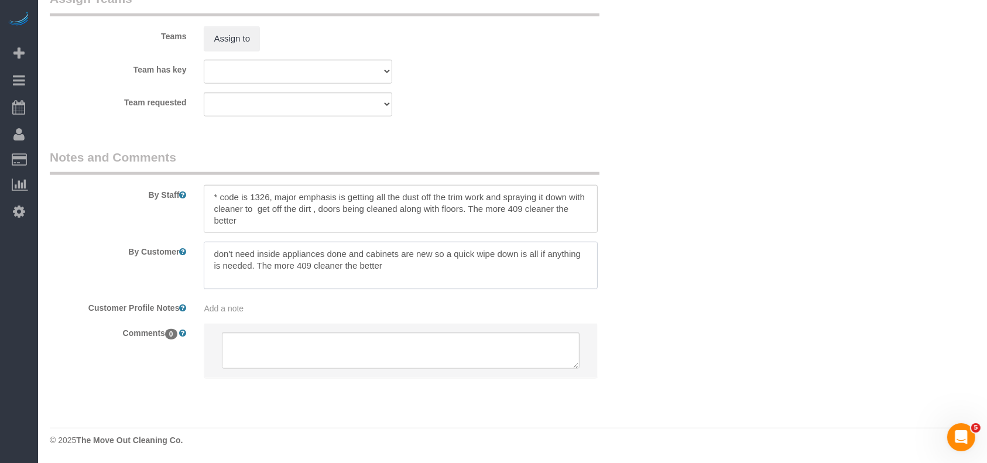
paste textarea "major emphasis is getting all the dust off the trim work and spraying it down w…"
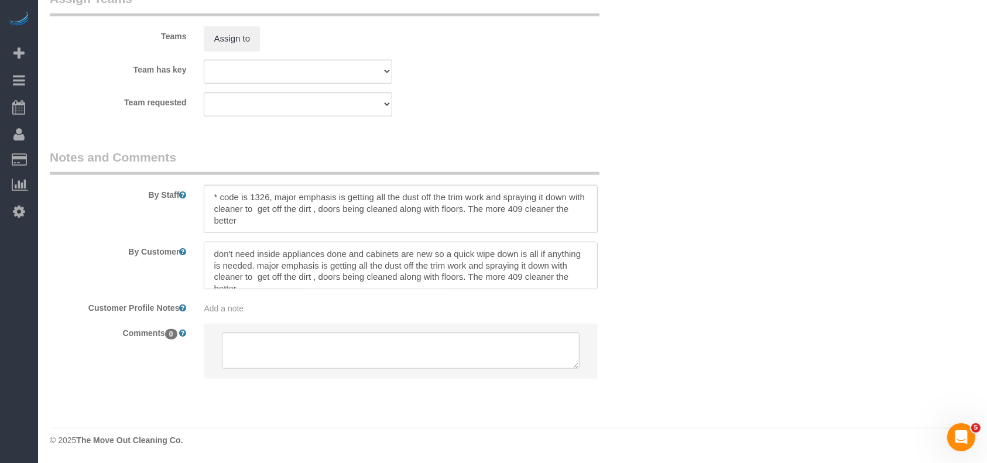
scroll to position [5, 0]
type textarea "don't need inside appliances done and cabinets are new so a quick wipe down is …"
click at [274, 199] on textarea at bounding box center [401, 209] width 394 height 48
drag, startPoint x: 271, startPoint y: 199, endPoint x: 282, endPoint y: 223, distance: 27.2
click at [282, 223] on textarea at bounding box center [401, 209] width 394 height 48
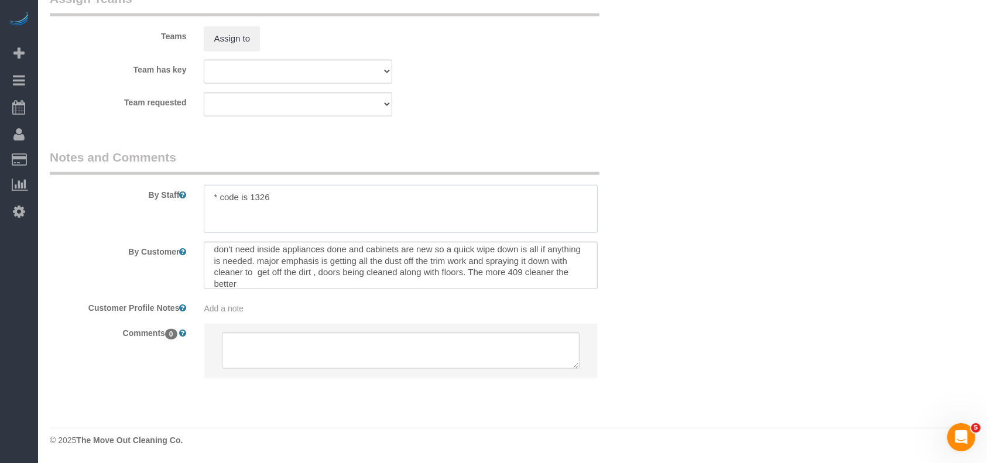
scroll to position [0, 0]
type textarea "* code is 1326"
click at [206, 256] on textarea at bounding box center [401, 266] width 394 height 48
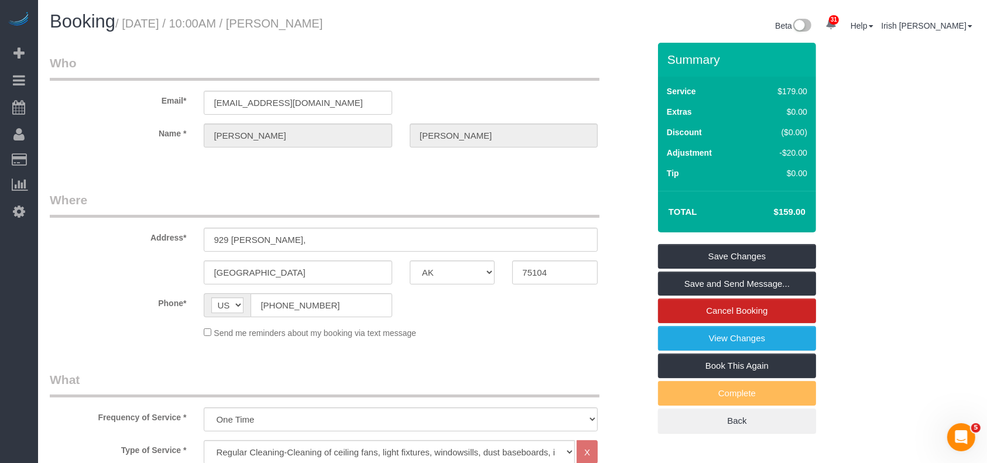
type textarea "I don't need inside appliances done and cabinets are new so a quick wipe down i…"
click at [752, 258] on link "Save Changes" at bounding box center [737, 256] width 158 height 25
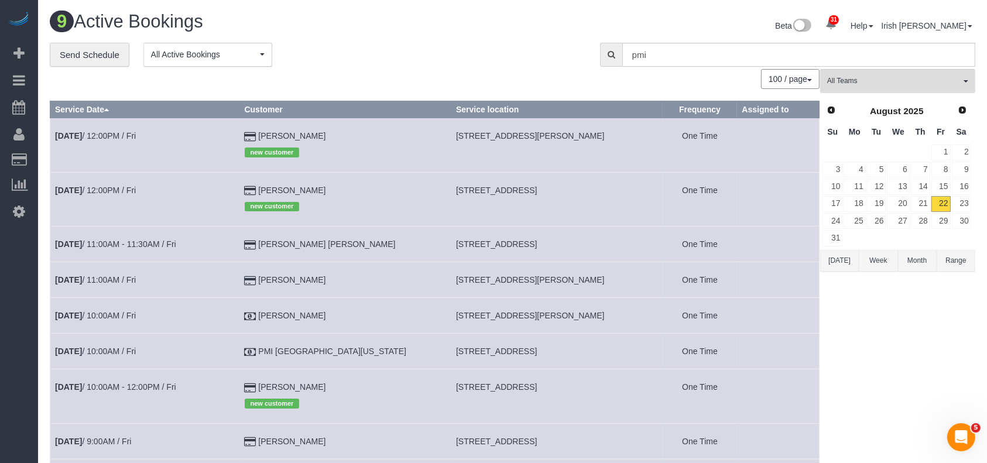
scroll to position [78, 0]
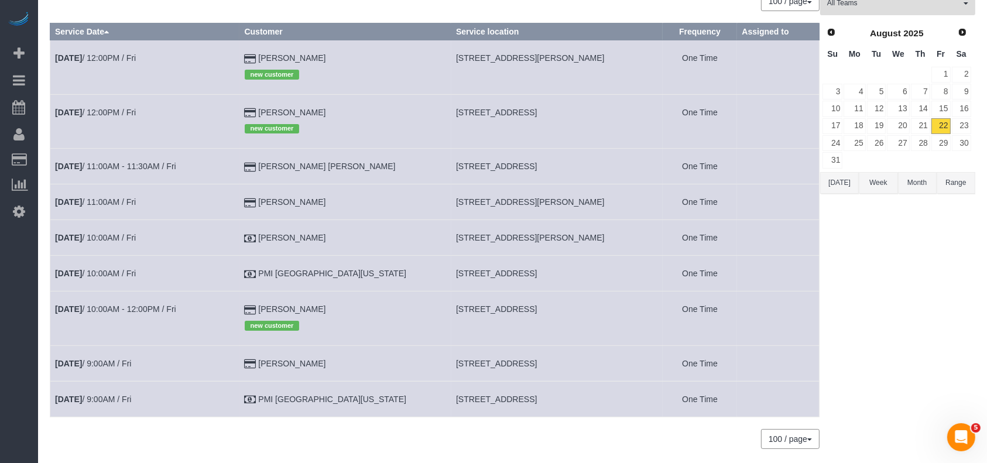
click at [849, 183] on button "[DATE]" at bounding box center [839, 183] width 39 height 22
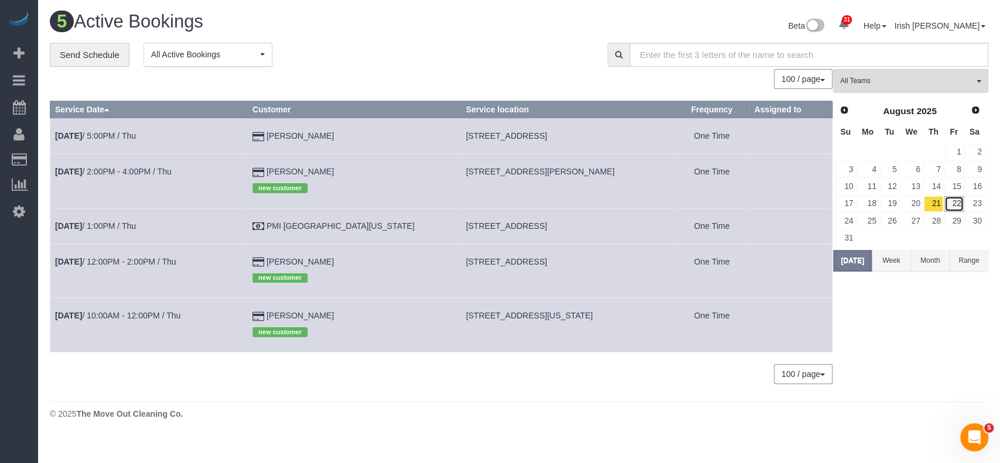
click at [959, 207] on link "22" at bounding box center [953, 204] width 19 height 16
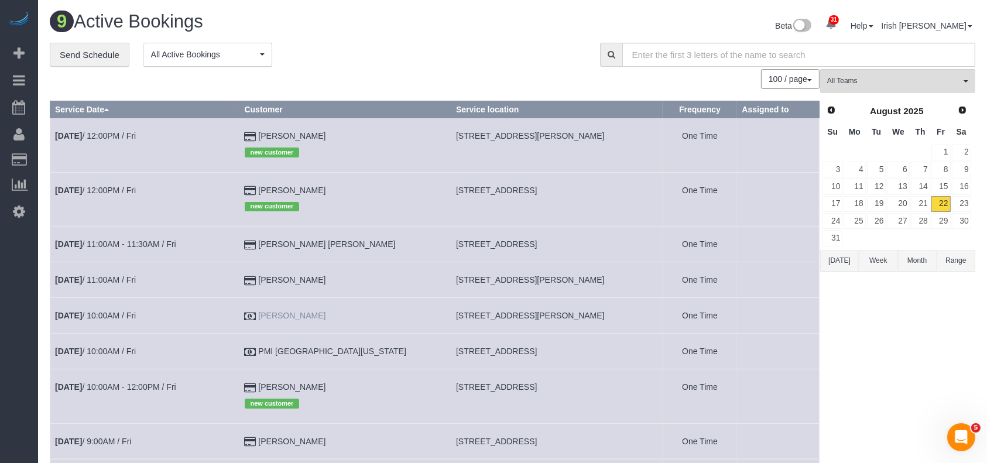
scroll to position [78, 0]
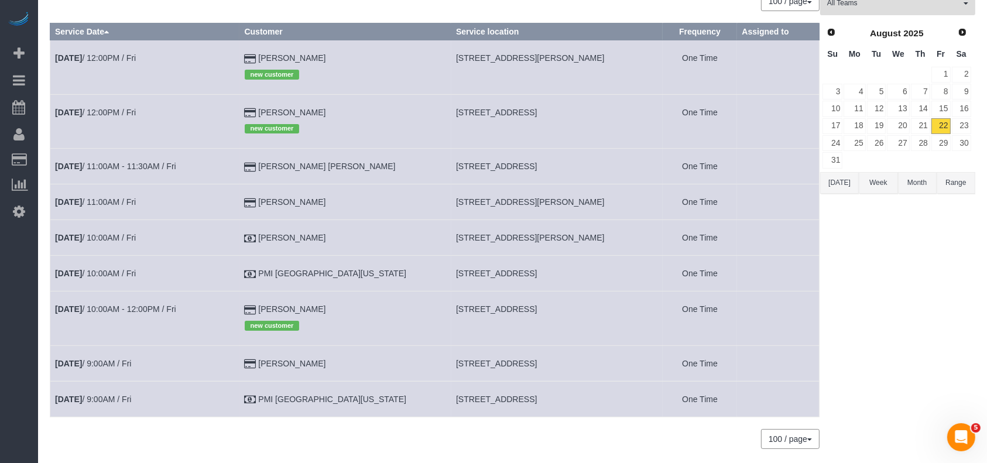
click at [875, 179] on button "Week" at bounding box center [878, 183] width 39 height 22
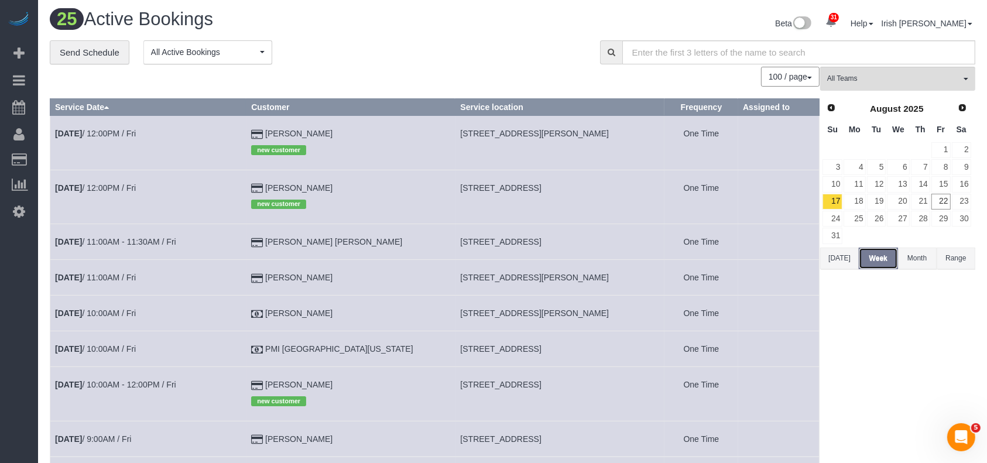
scroll to position [0, 0]
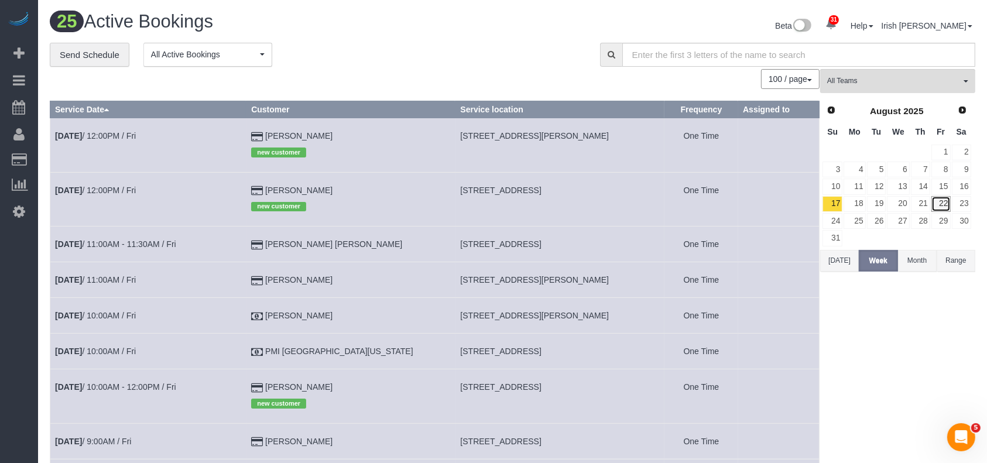
click at [944, 201] on link "22" at bounding box center [941, 204] width 19 height 16
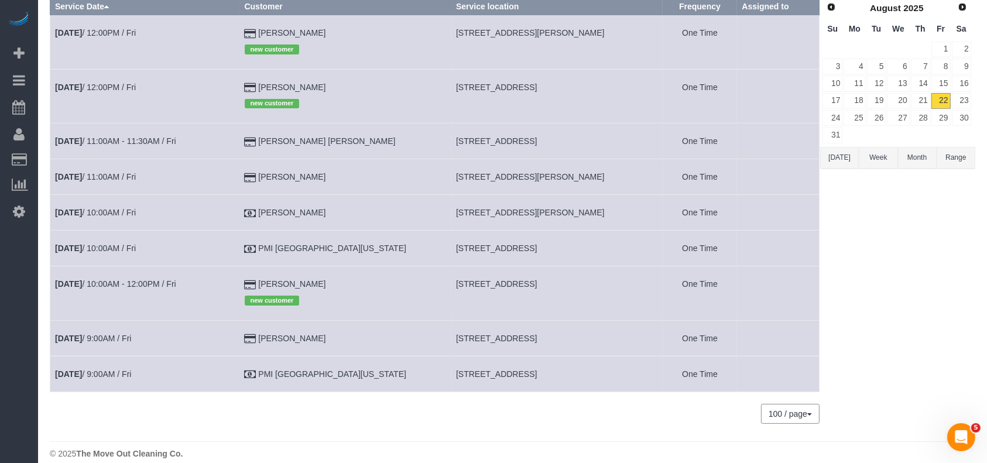
scroll to position [117, 0]
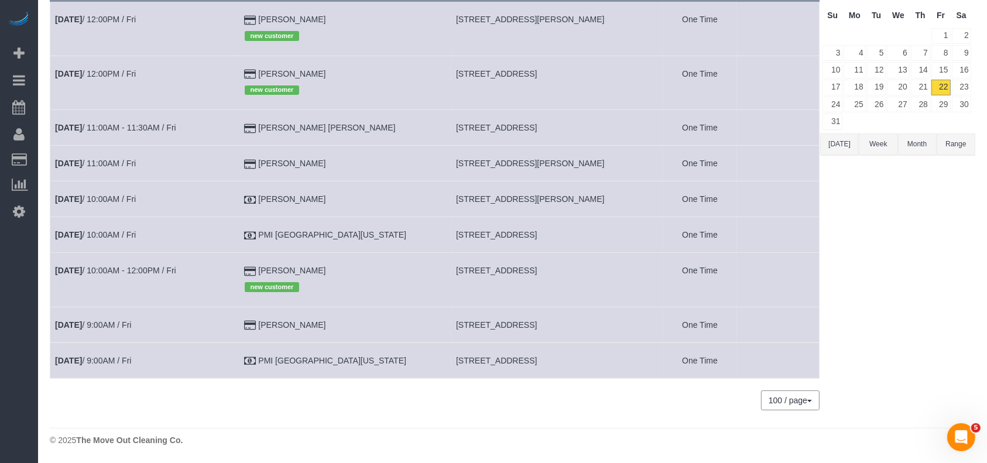
click at [460, 361] on span "[STREET_ADDRESS]" at bounding box center [496, 360] width 81 height 9
copy tr "[STREET_ADDRESS]"
